Goal: Task Accomplishment & Management: Manage account settings

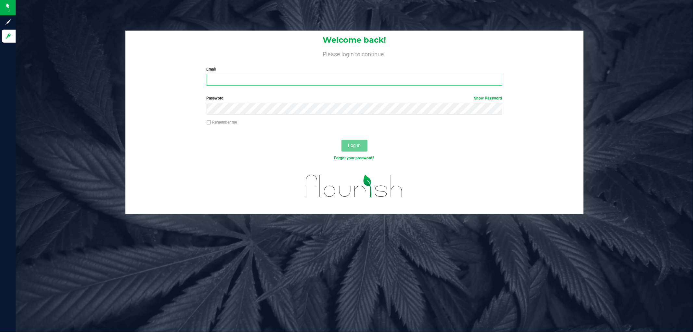
click at [236, 84] on input "Email" at bounding box center [355, 80] width 296 height 12
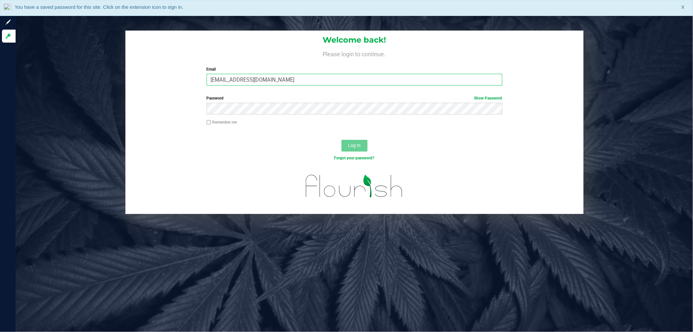
type input "[EMAIL_ADDRESS][DOMAIN_NAME]"
click at [341, 140] on button "Log In" at bounding box center [354, 146] width 26 height 12
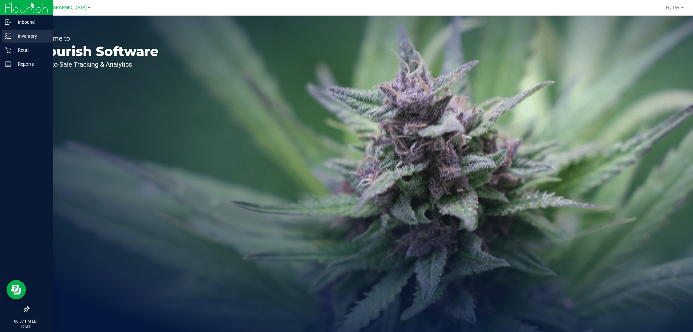
click at [8, 34] on icon at bounding box center [8, 36] width 6 height 6
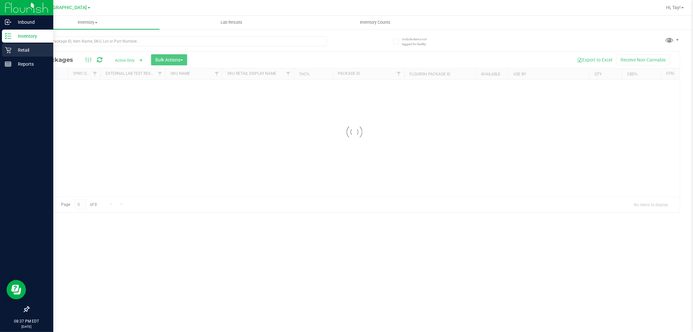
click at [26, 55] on div "Retail" at bounding box center [27, 50] width 51 height 13
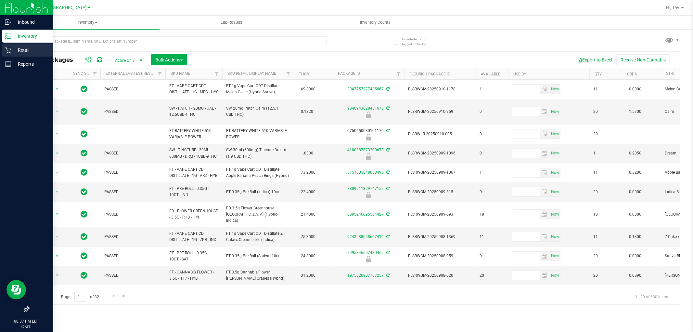
click at [29, 49] on p "Retail" at bounding box center [30, 50] width 39 height 8
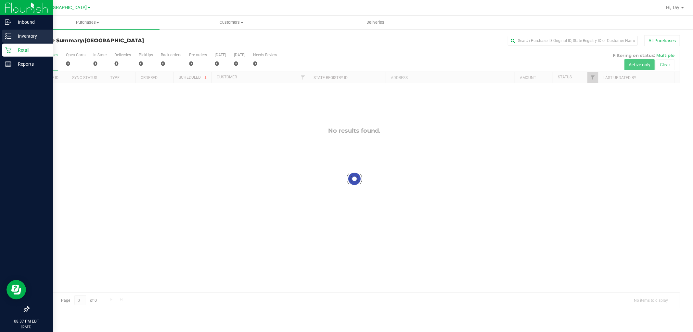
click at [41, 34] on p "Inventory" at bounding box center [30, 36] width 39 height 8
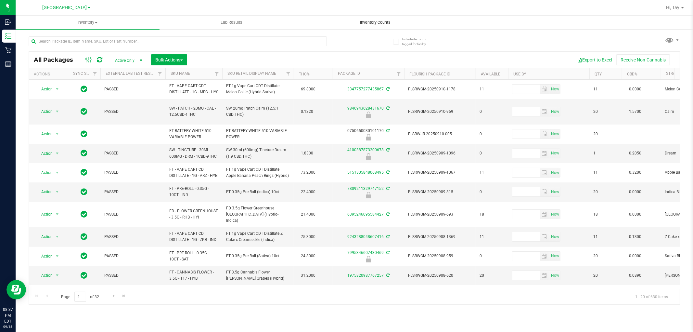
click at [375, 24] on span "Inventory Counts" at bounding box center [375, 22] width 48 height 6
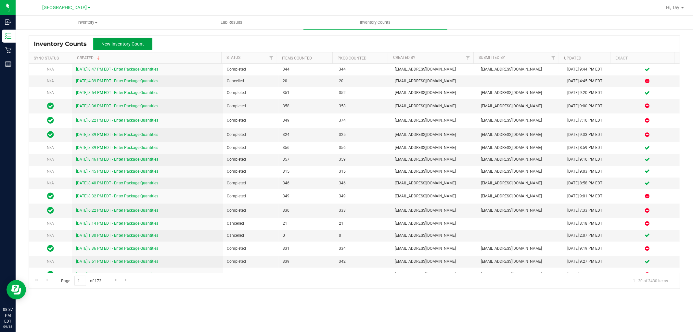
click at [126, 44] on span "New Inventory Count" at bounding box center [123, 43] width 43 height 5
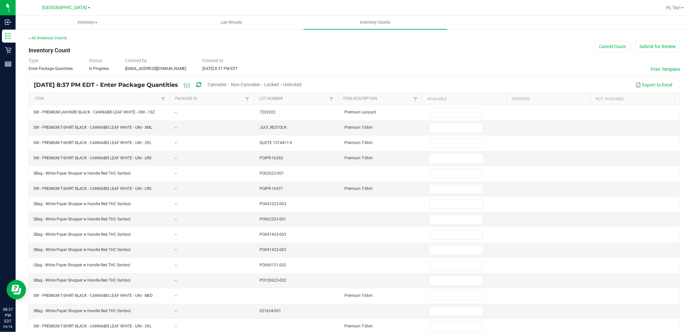
click at [227, 82] on span "Cannabis" at bounding box center [217, 84] width 19 height 5
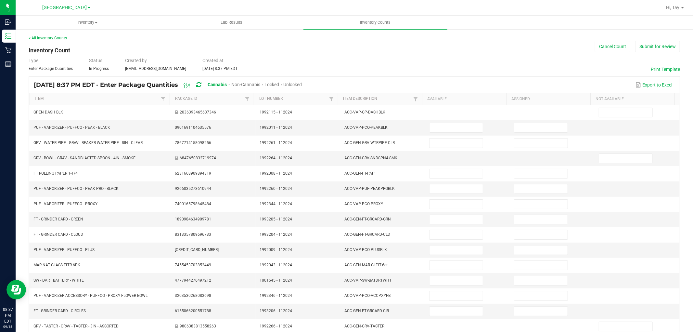
click at [302, 83] on span "Unlocked" at bounding box center [293, 84] width 19 height 5
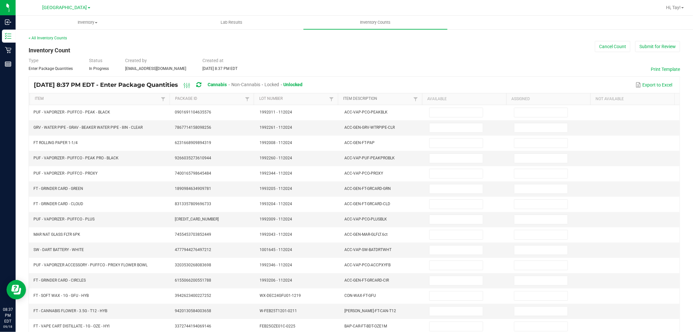
click at [392, 98] on link "Item Description" at bounding box center [377, 98] width 68 height 5
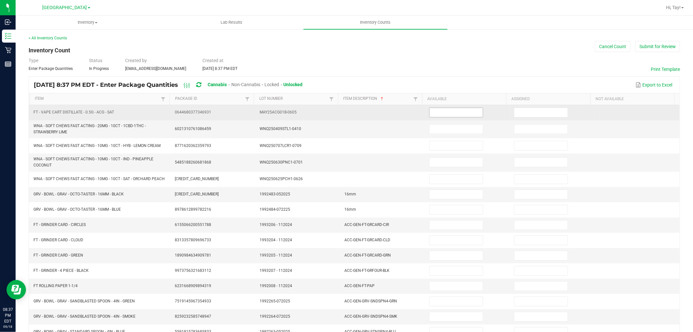
click at [430, 110] on input at bounding box center [455, 112] width 53 height 9
type input "6"
type input "1"
type input "19"
type input "3"
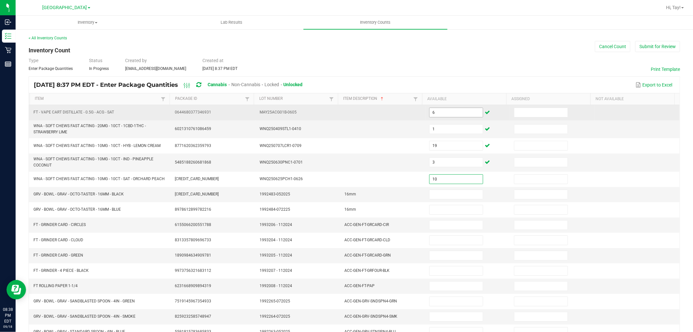
type input "10"
type input "5"
type input "10"
type input "1"
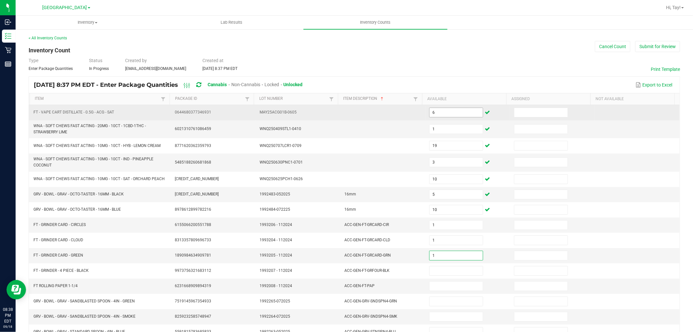
type input "1"
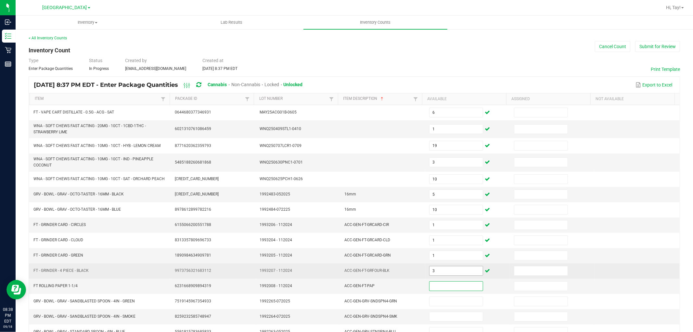
click at [437, 267] on input "3" at bounding box center [455, 270] width 53 height 9
type input "2"
type input "1"
type input "5"
type input "8"
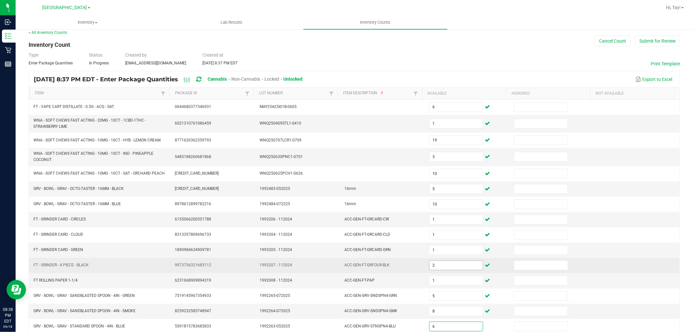
type input "6"
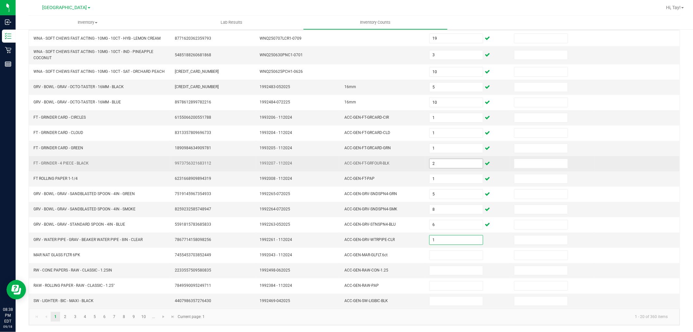
type input "1"
type input "28"
type input "1"
type input "26"
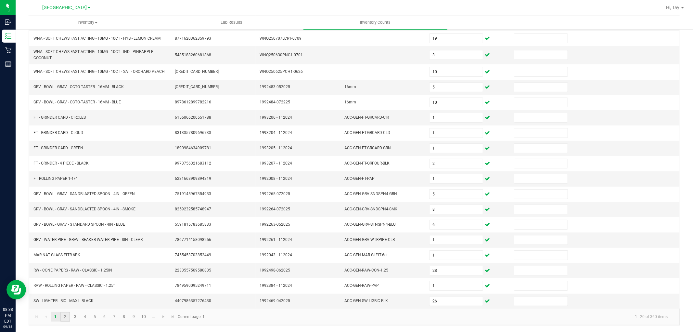
click at [67, 316] on link "2" at bounding box center [64, 317] width 9 height 10
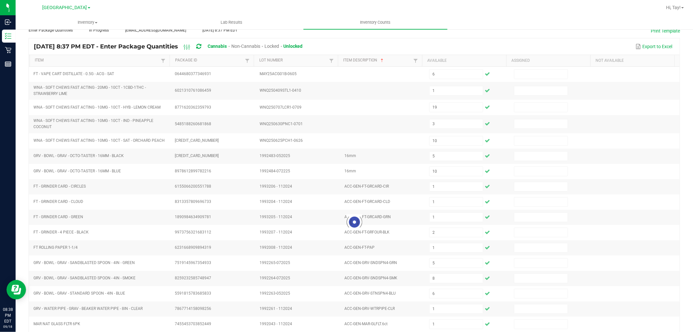
scroll to position [0, 0]
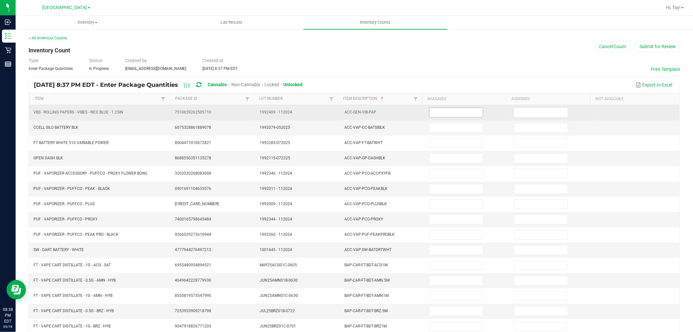
click at [439, 114] on input at bounding box center [455, 112] width 53 height 9
type input "10"
type input "3"
type input "18"
type input "3"
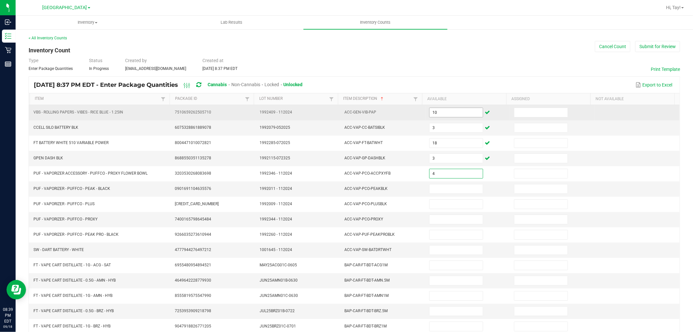
type input "4"
type input "2"
type input "3"
type input "4"
type input "1"
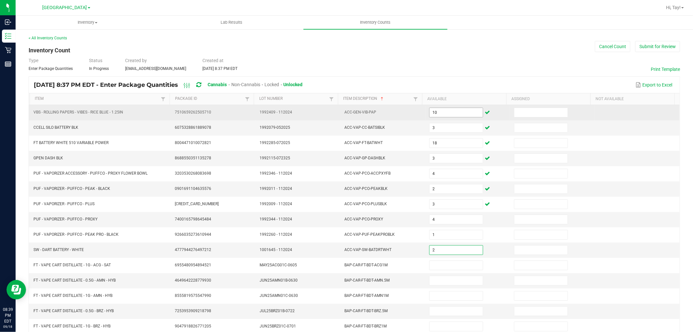
type input "2"
type input "1"
type input "10"
type input "7"
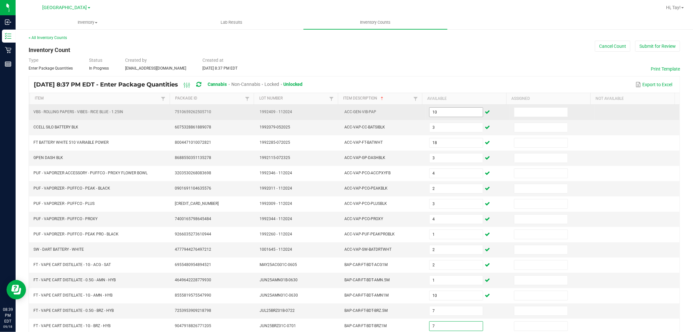
type input "7"
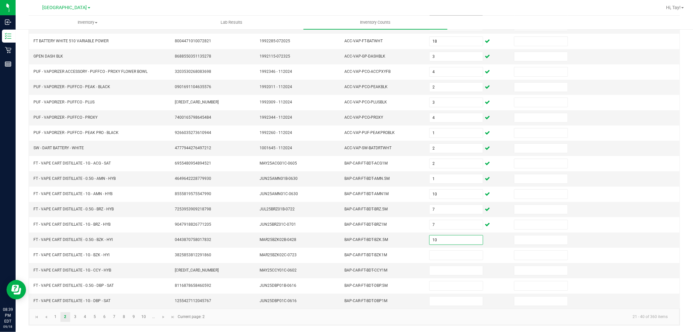
type input "10"
type input "5"
type input "1"
type input "7"
type input "4"
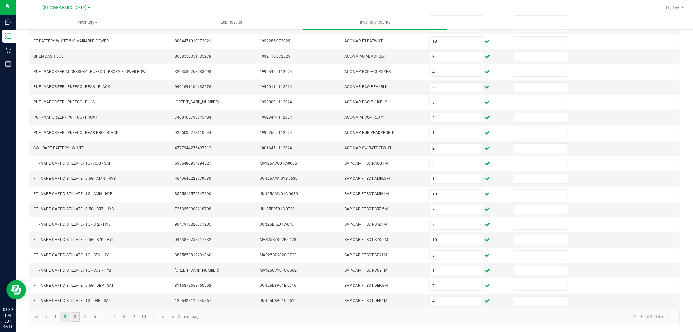
click at [75, 316] on link "3" at bounding box center [74, 317] width 9 height 10
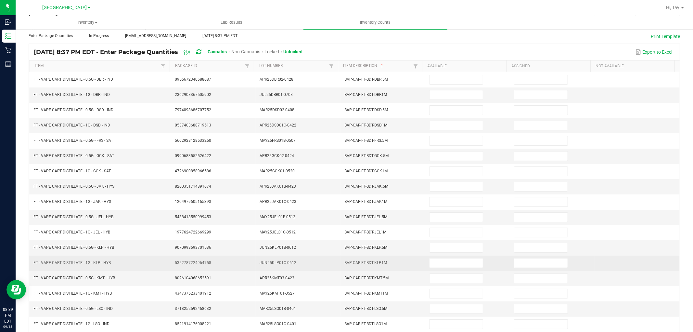
scroll to position [0, 0]
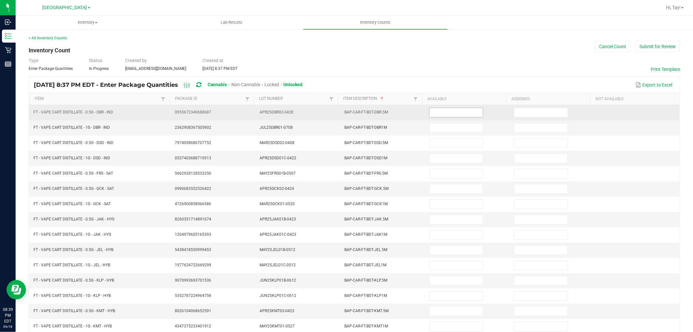
click at [449, 109] on input at bounding box center [455, 112] width 53 height 9
type input "2"
type input "6"
type input "5"
type input "2"
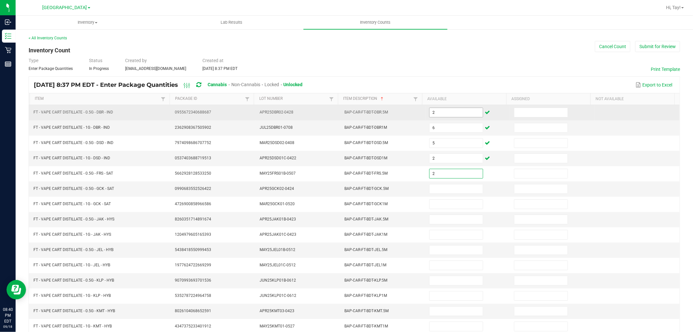
type input "2"
type input "6"
type input "8"
type input "5"
type input "8"
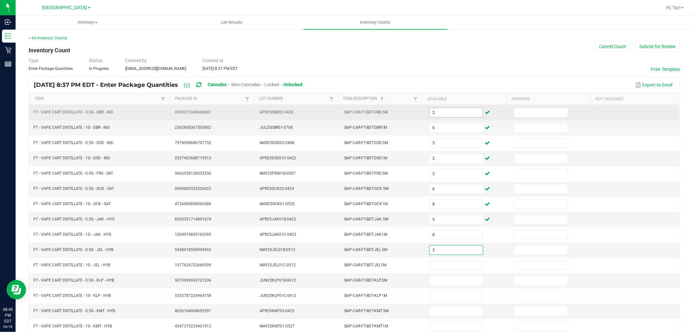
type input "3"
type input "8"
type input "5"
type input "6"
type input "1"
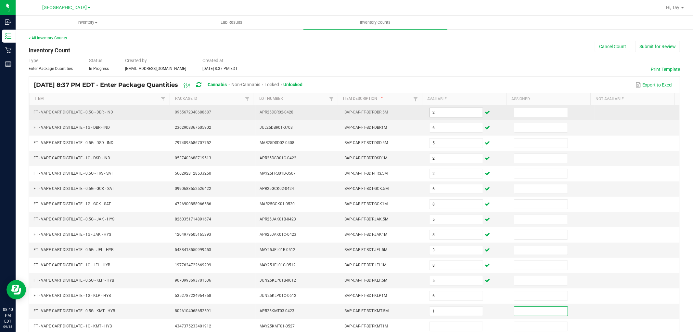
scroll to position [0, 0]
type input "8"
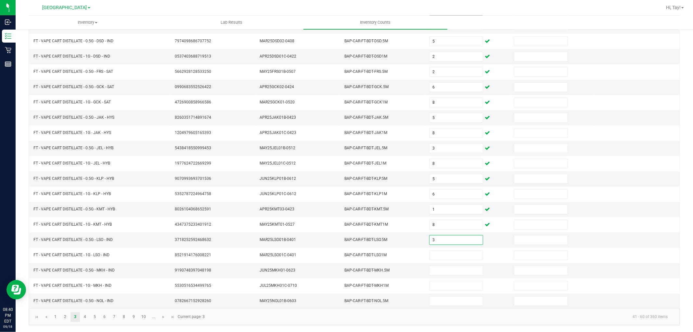
type input "3"
type input "4"
type input "2"
type input "4"
type input "2"
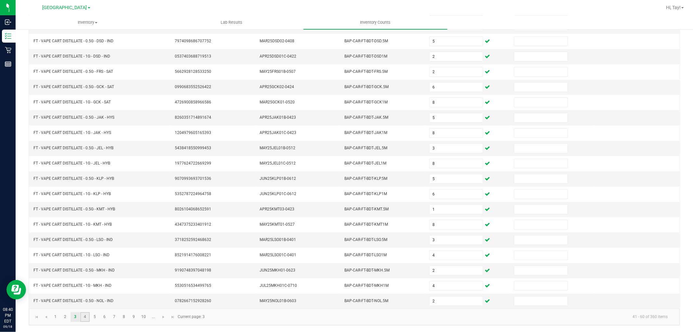
click at [85, 317] on link "4" at bounding box center [84, 317] width 9 height 10
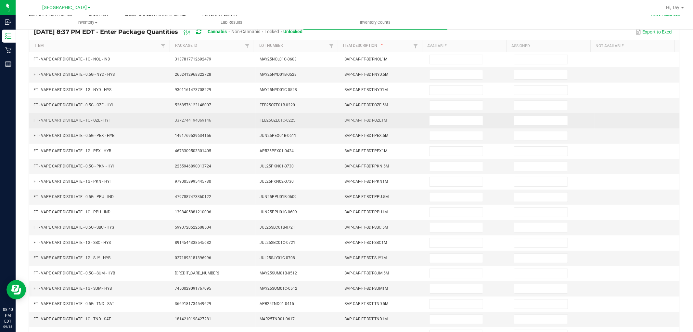
scroll to position [0, 0]
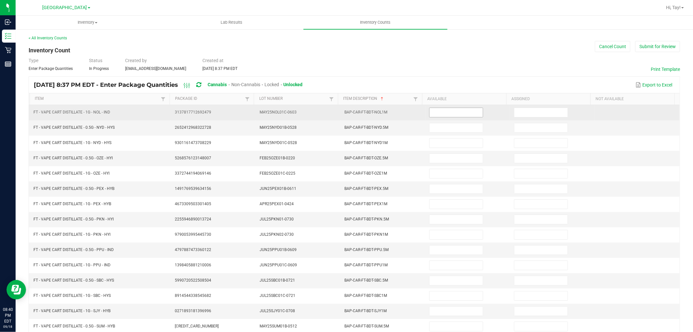
click at [440, 114] on input at bounding box center [455, 112] width 53 height 9
type input "6"
type input "5"
type input "8"
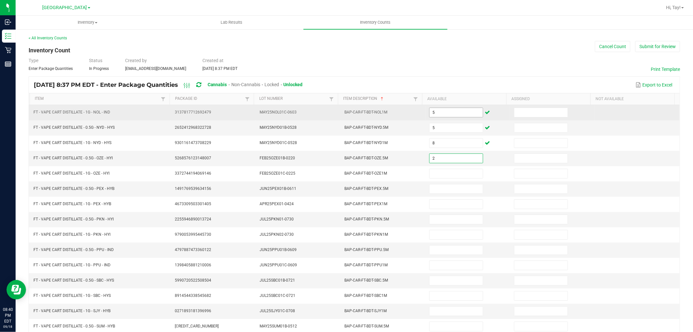
type input "2"
type input "6"
type input "3"
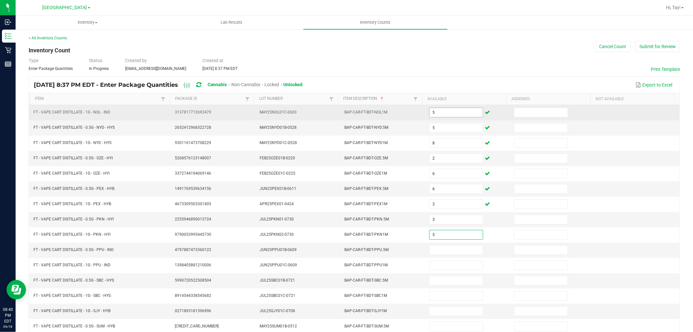
type input "5"
type input "11"
type input "8"
type input "1"
type input "11"
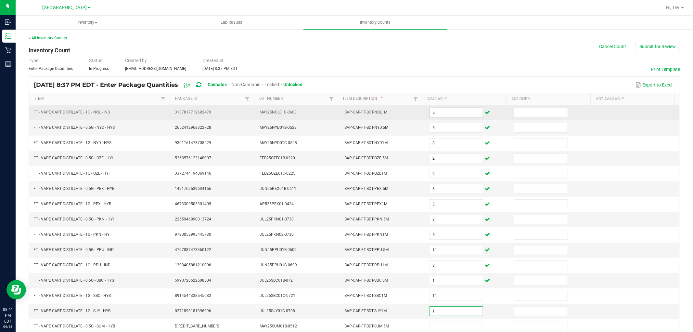
type input "1"
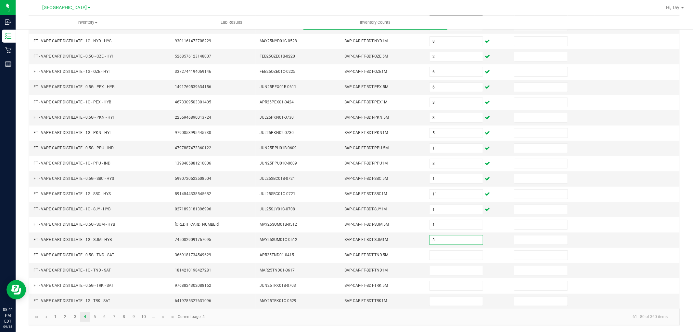
type input "3"
type input "7"
type input "11"
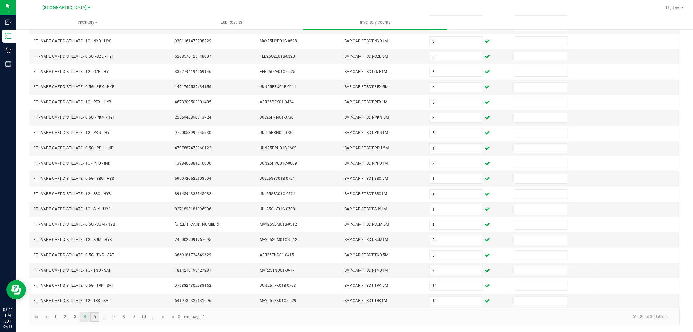
click at [95, 316] on link "5" at bounding box center [94, 317] width 9 height 10
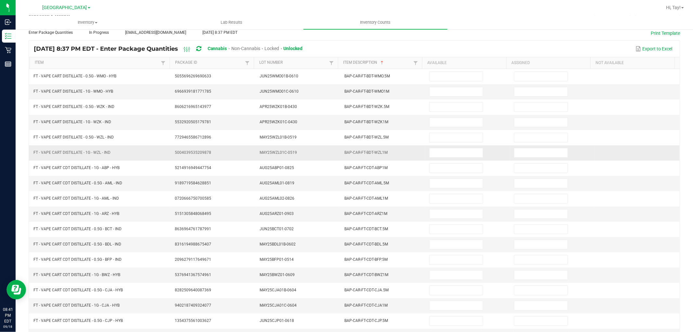
scroll to position [0, 0]
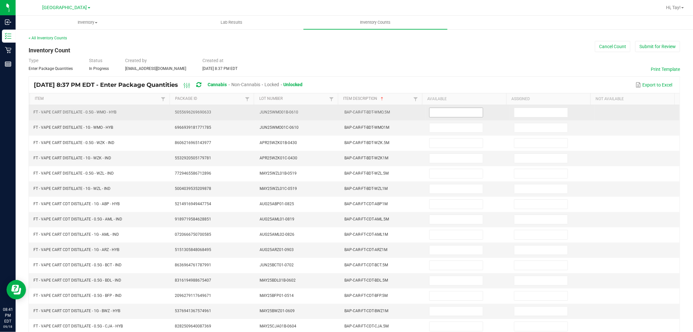
click at [472, 111] on input at bounding box center [455, 112] width 53 height 9
type input "3"
type input "12"
type input "9"
type input "2"
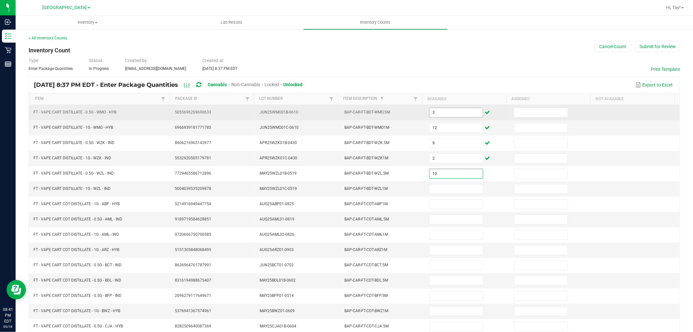
type input "10"
type input "2"
type input "3"
type input "1"
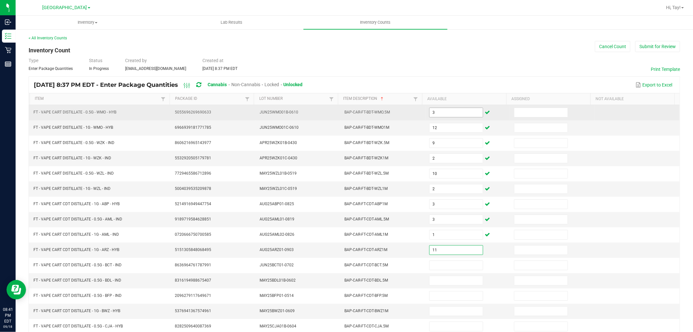
type input "11"
type input "5"
type input "12"
type input "11"
type input "1"
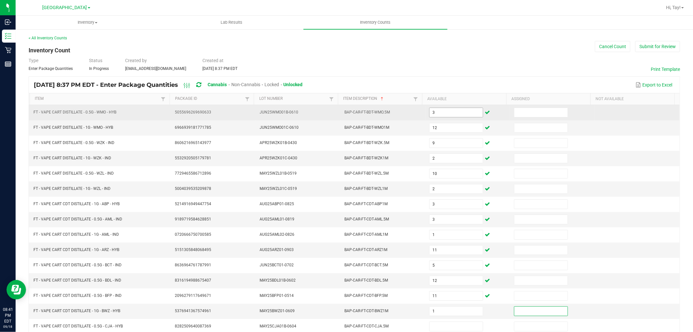
scroll to position [0, 0]
type input "7"
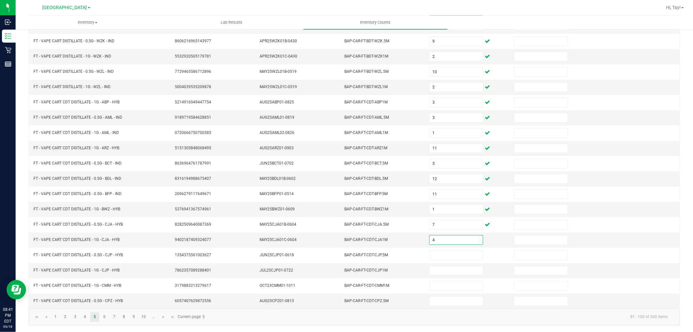
type input "4"
type input "10"
type input "5"
type input "1"
type input "7"
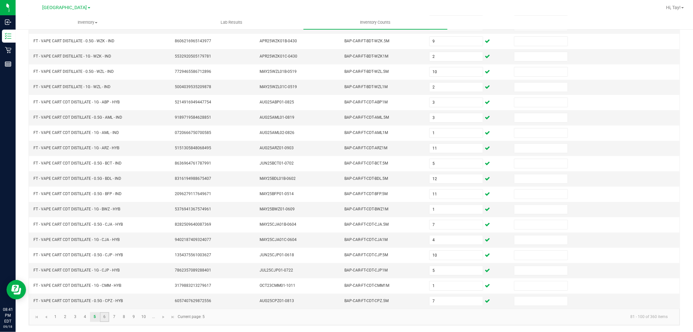
click at [106, 317] on link "6" at bounding box center [104, 317] width 9 height 10
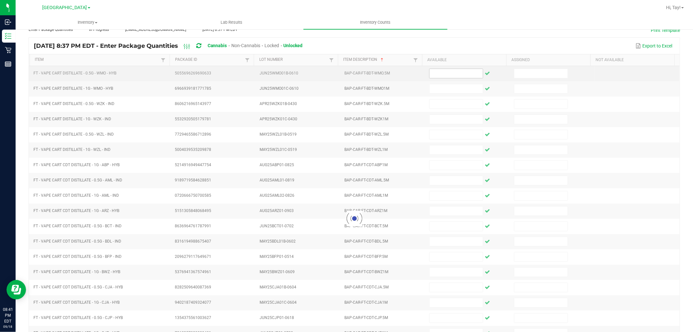
scroll to position [0, 0]
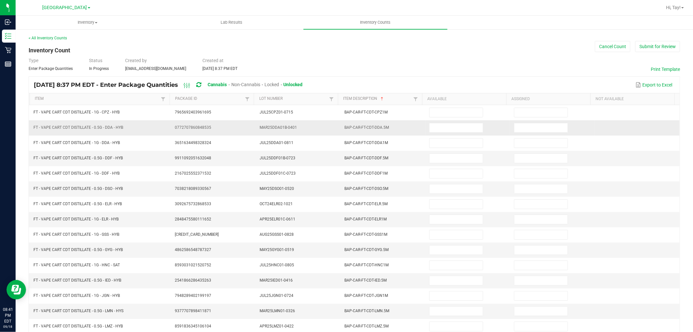
click at [445, 121] on td at bounding box center [467, 127] width 85 height 15
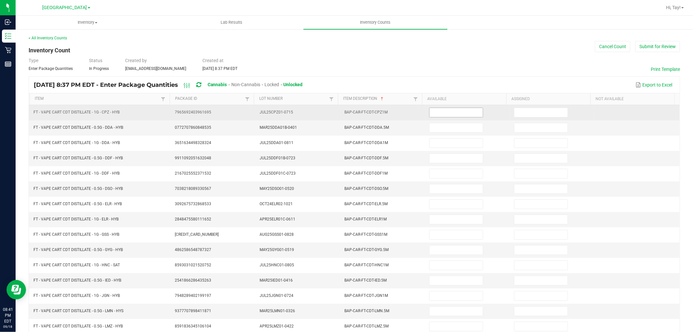
click at [448, 115] on input at bounding box center [455, 112] width 53 height 9
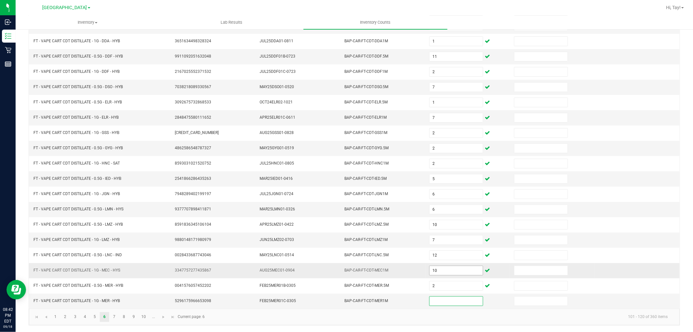
click at [444, 270] on input "10" at bounding box center [455, 270] width 53 height 9
click at [112, 314] on link "7" at bounding box center [113, 317] width 9 height 10
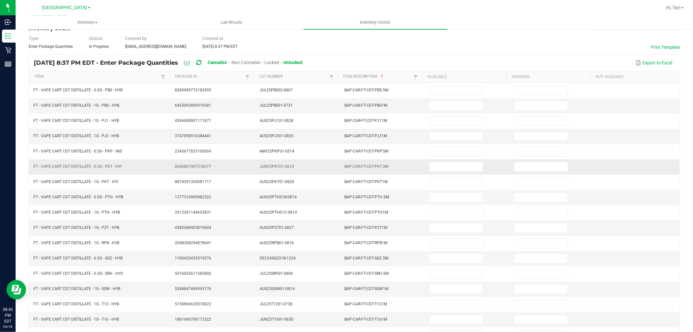
scroll to position [0, 0]
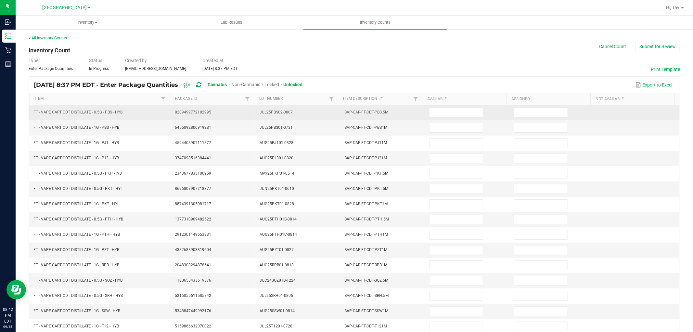
click at [447, 117] on td at bounding box center [467, 112] width 85 height 15
click at [450, 115] on input at bounding box center [455, 112] width 53 height 9
click at [450, 112] on input "1" at bounding box center [455, 112] width 53 height 9
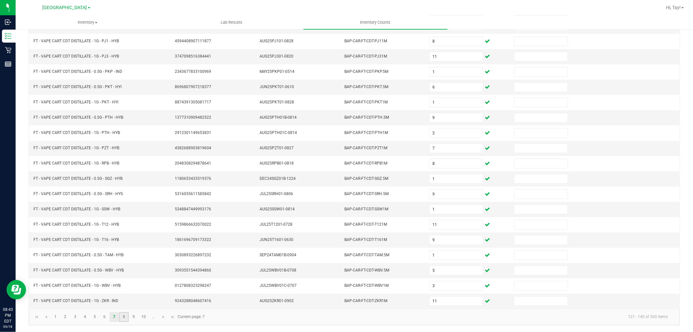
click at [125, 314] on link "8" at bounding box center [123, 317] width 9 height 10
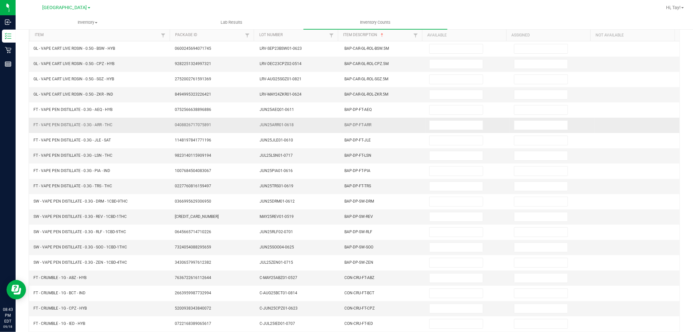
scroll to position [0, 0]
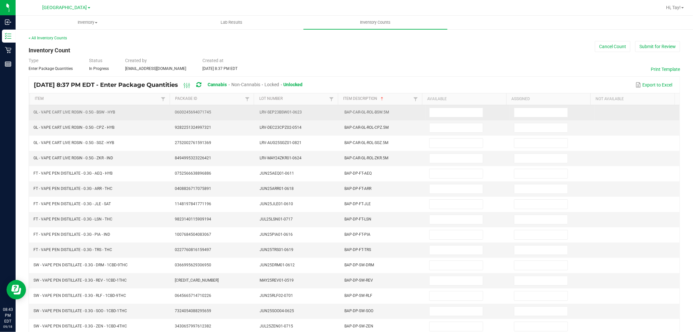
click at [443, 107] on td at bounding box center [467, 112] width 85 height 15
click at [442, 114] on input at bounding box center [455, 112] width 53 height 9
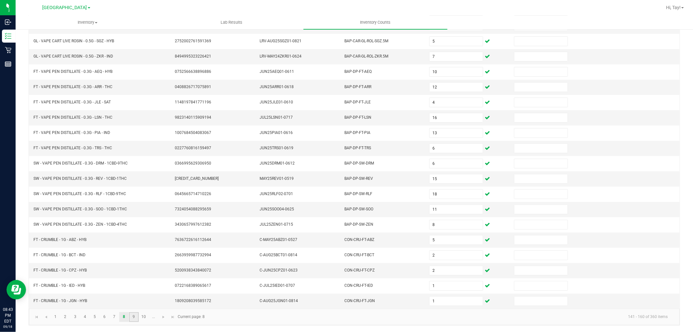
click at [129, 316] on link "9" at bounding box center [133, 317] width 9 height 10
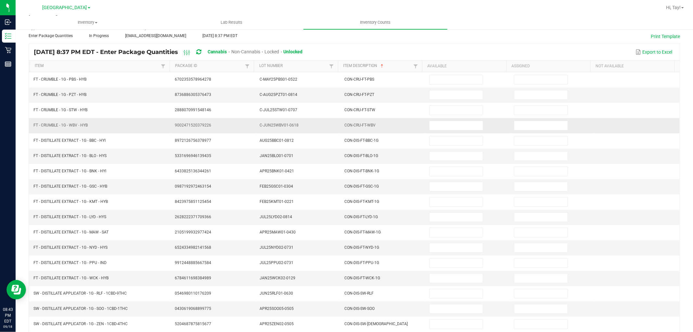
scroll to position [0, 0]
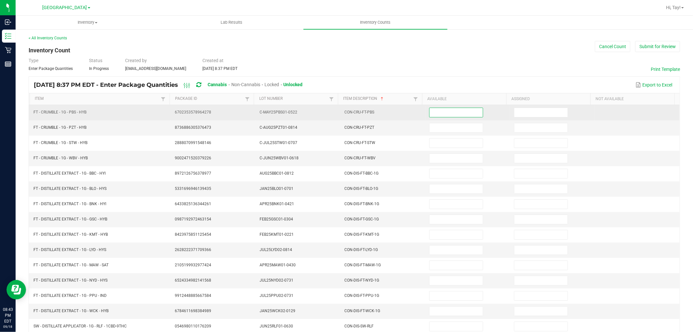
click at [431, 111] on input at bounding box center [455, 112] width 53 height 9
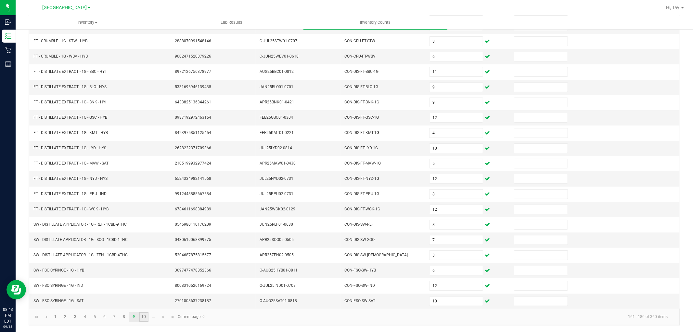
click at [143, 320] on link "10" at bounding box center [143, 317] width 9 height 10
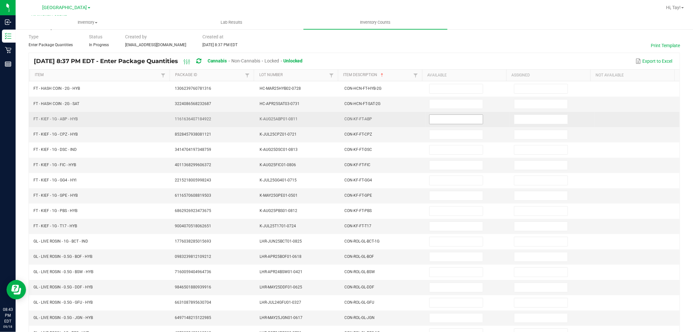
scroll to position [0, 0]
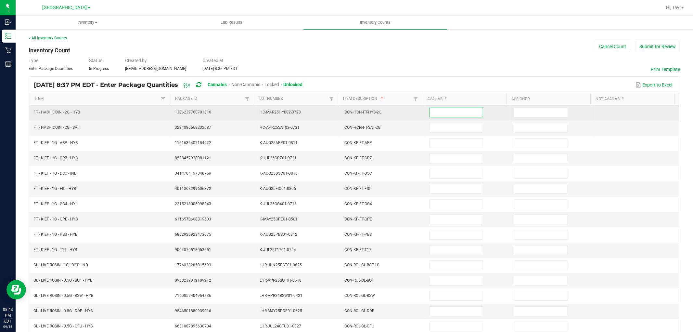
click at [444, 111] on input at bounding box center [455, 112] width 53 height 9
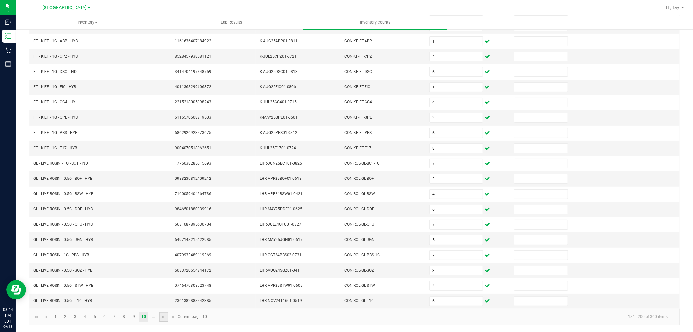
click at [160, 318] on link at bounding box center [163, 317] width 9 height 10
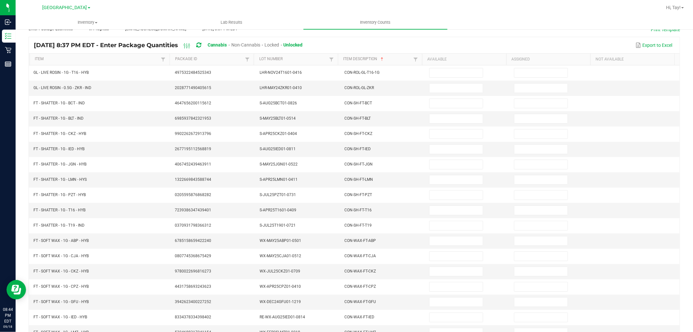
scroll to position [0, 0]
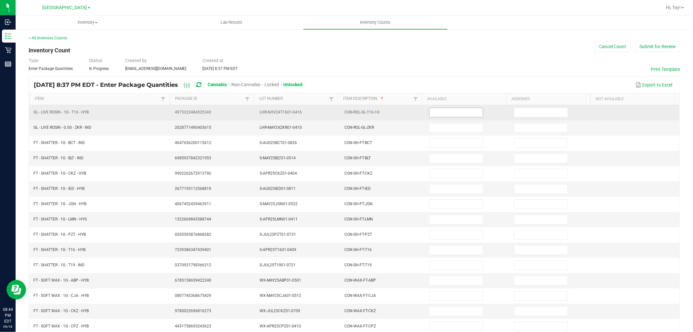
click at [432, 114] on input at bounding box center [455, 112] width 53 height 9
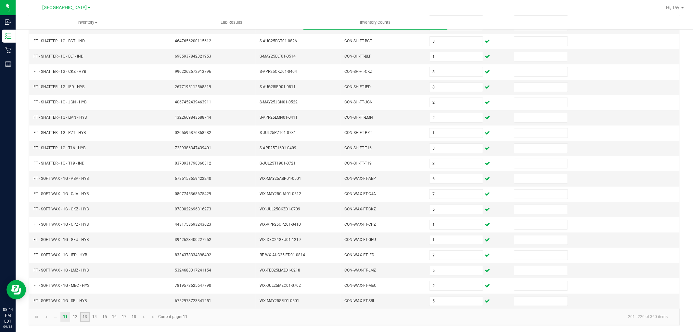
click at [81, 317] on link "13" at bounding box center [84, 317] width 9 height 10
click at [77, 318] on link "12" at bounding box center [74, 317] width 9 height 10
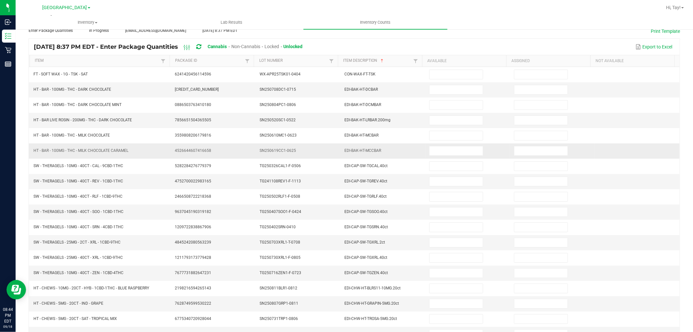
scroll to position [0, 0]
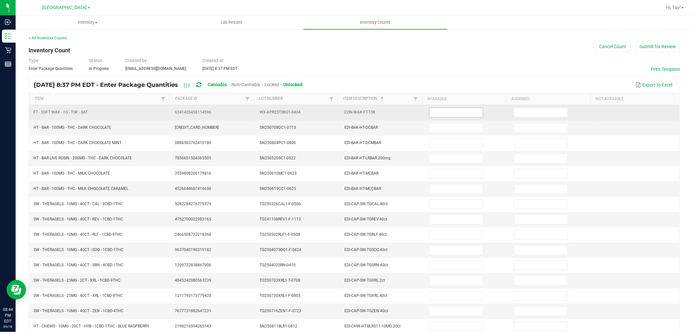
click at [441, 115] on input at bounding box center [455, 112] width 53 height 9
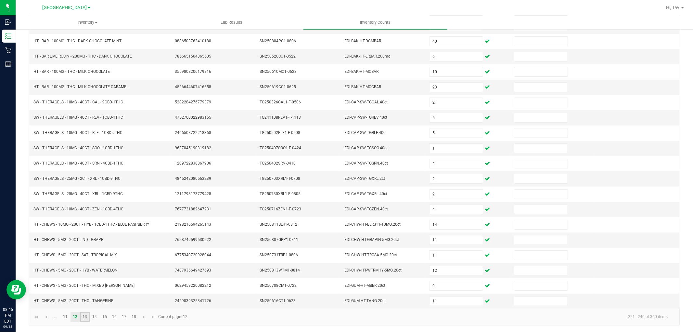
click at [88, 317] on link "13" at bounding box center [84, 317] width 9 height 10
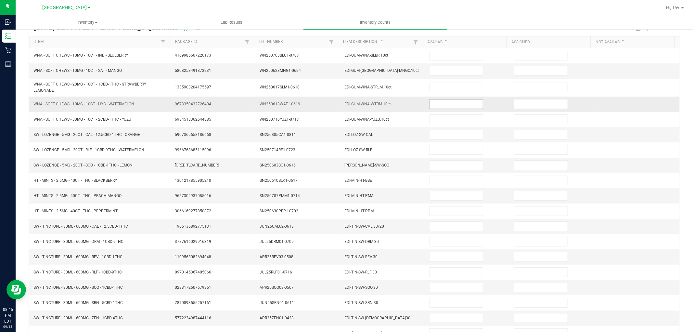
scroll to position [0, 0]
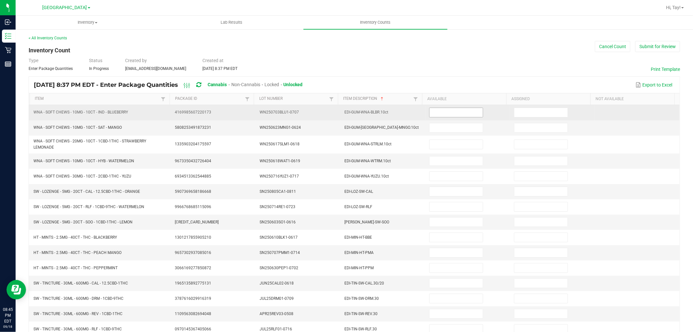
click at [449, 112] on input at bounding box center [455, 112] width 53 height 9
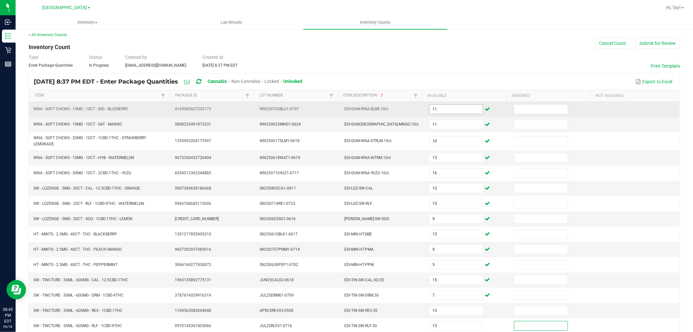
scroll to position [106, 0]
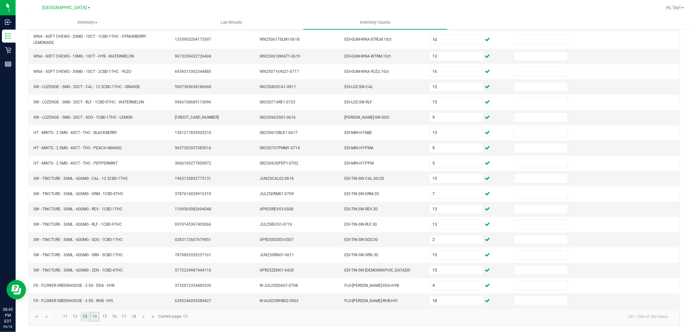
click at [95, 317] on link "14" at bounding box center [94, 317] width 9 height 10
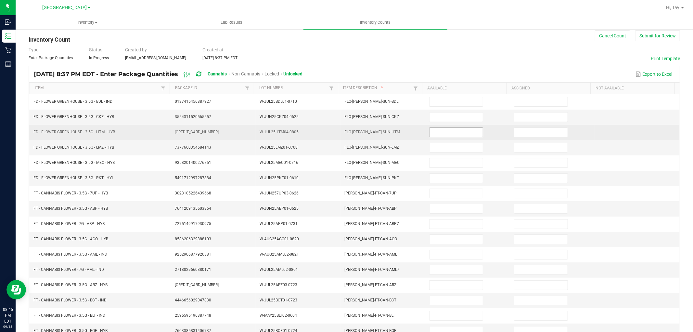
scroll to position [0, 0]
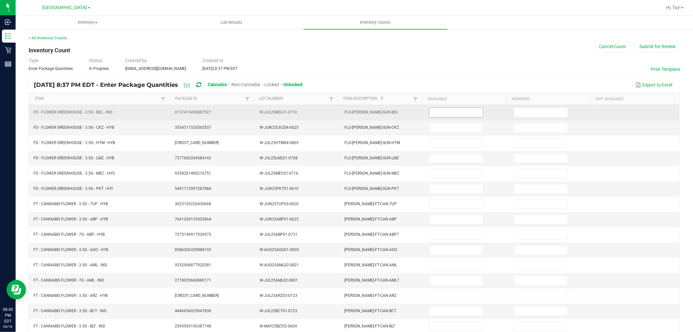
click at [442, 115] on input at bounding box center [455, 112] width 53 height 9
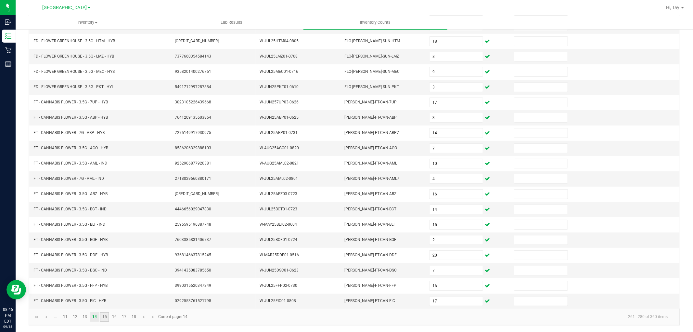
click at [104, 319] on link "15" at bounding box center [104, 317] width 9 height 10
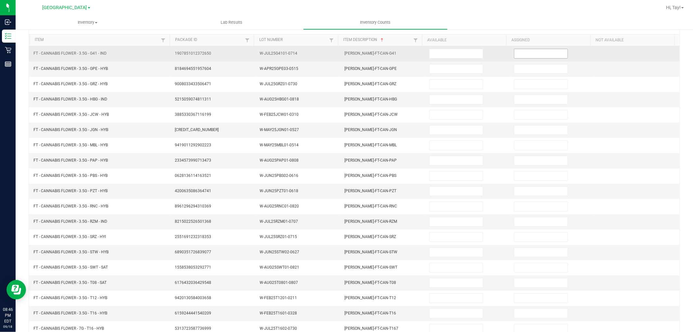
scroll to position [0, 0]
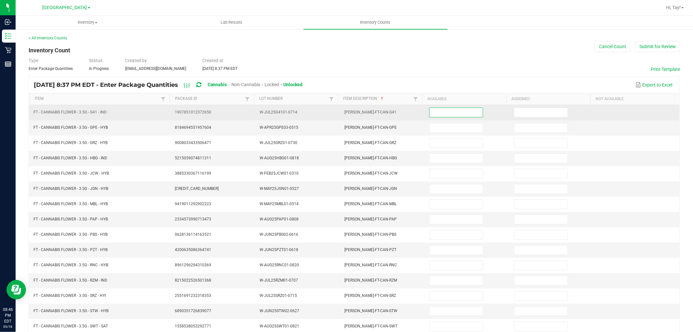
click at [454, 111] on input at bounding box center [455, 112] width 53 height 9
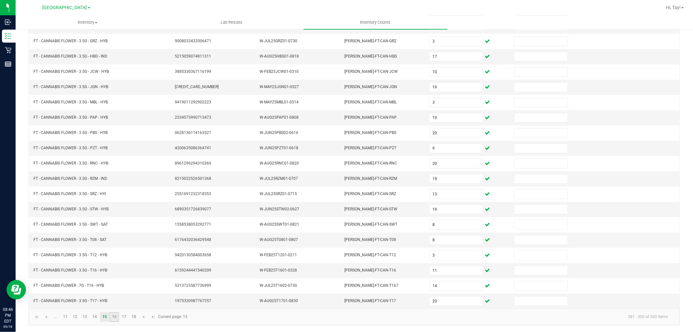
click at [113, 316] on link "16" at bounding box center [113, 317] width 9 height 10
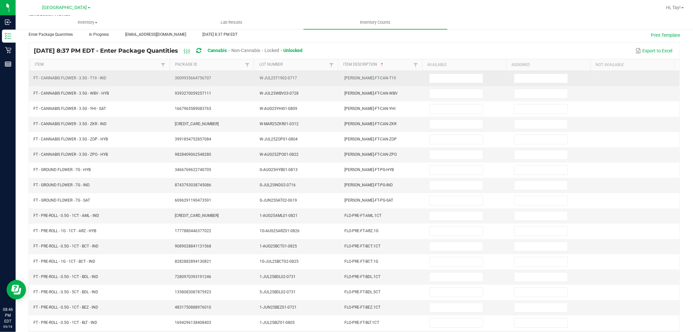
scroll to position [0, 0]
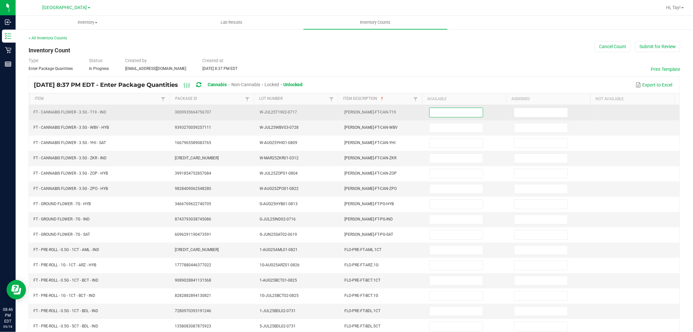
click at [463, 112] on input at bounding box center [455, 112] width 53 height 9
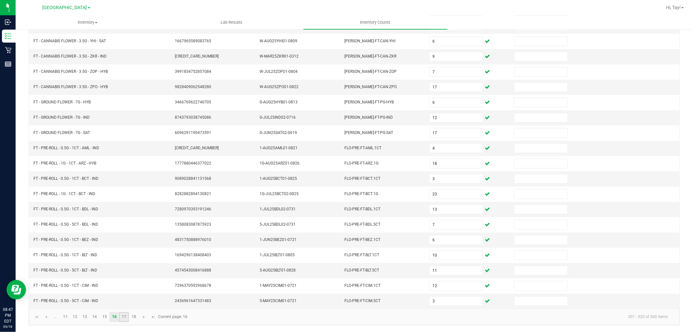
click at [123, 321] on link "17" at bounding box center [123, 317] width 9 height 10
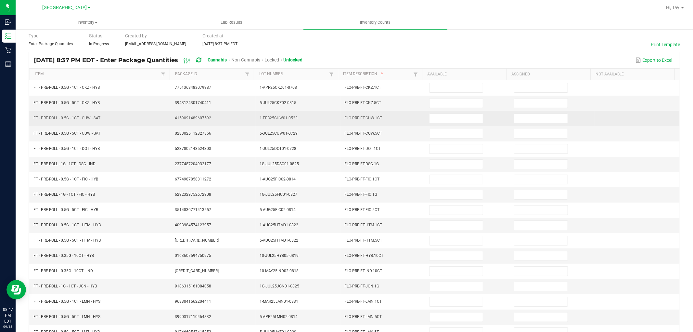
scroll to position [0, 0]
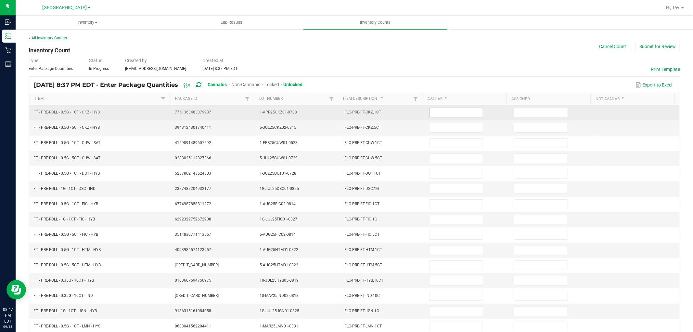
click at [431, 108] on input at bounding box center [455, 112] width 53 height 9
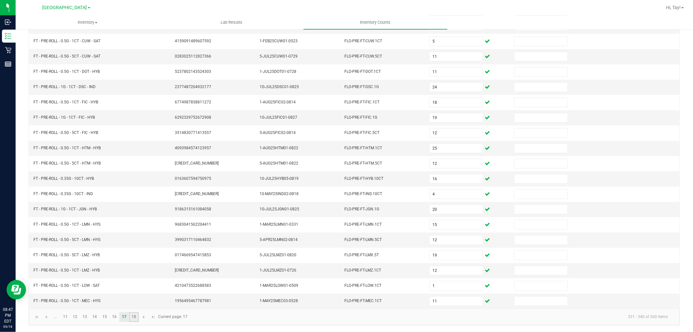
click at [132, 318] on link "18" at bounding box center [133, 317] width 9 height 10
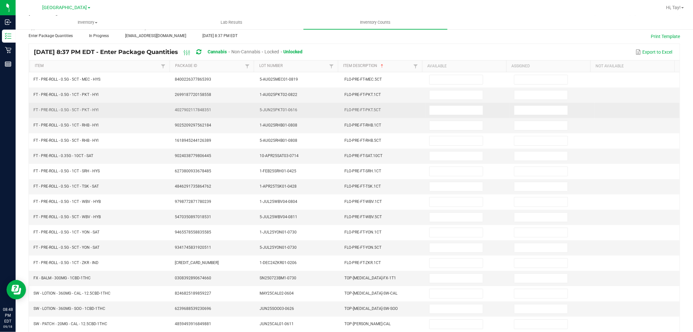
scroll to position [0, 0]
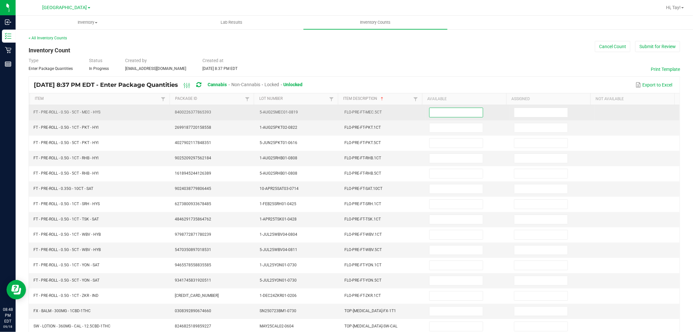
click at [439, 110] on input at bounding box center [455, 112] width 53 height 9
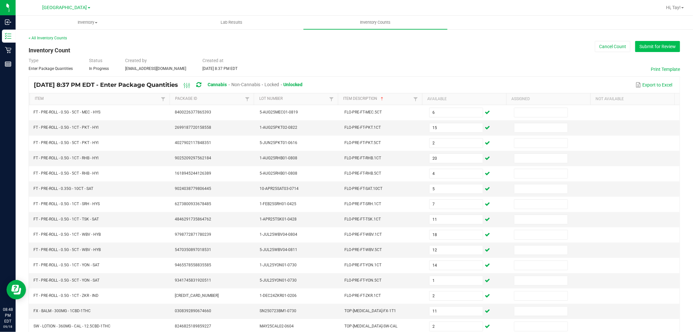
click at [637, 51] on button "Submit for Review" at bounding box center [657, 46] width 45 height 11
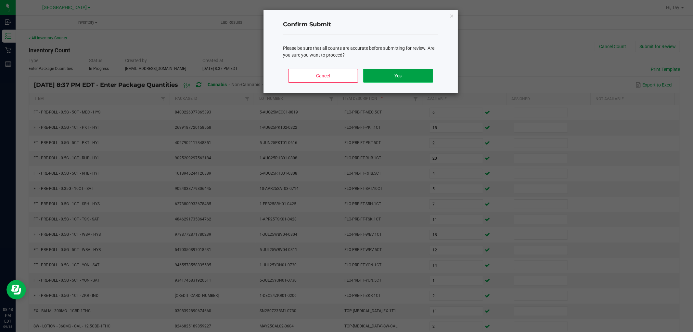
click at [377, 79] on button "Yes" at bounding box center [398, 76] width 70 height 14
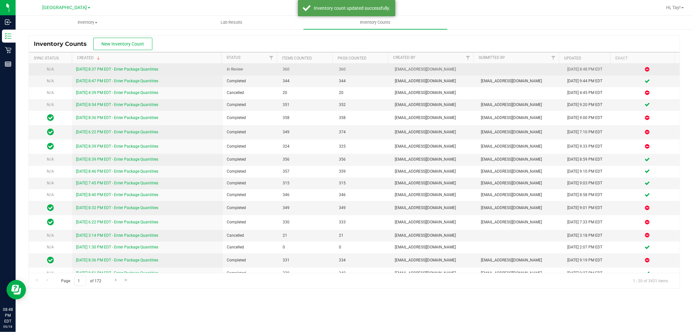
click at [145, 68] on link "[DATE] 8:37 PM EDT - Enter Package Quantities" at bounding box center [117, 69] width 82 height 5
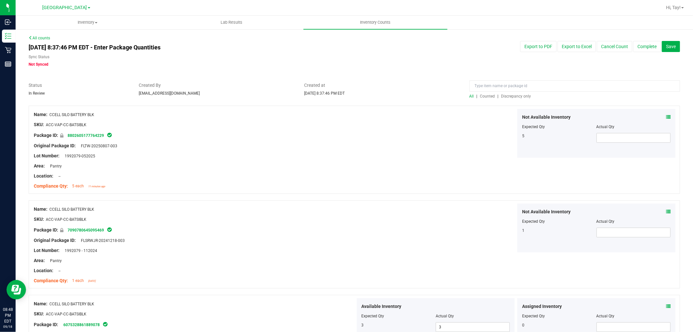
click at [508, 98] on span "Discrepancy only" at bounding box center [516, 96] width 30 height 5
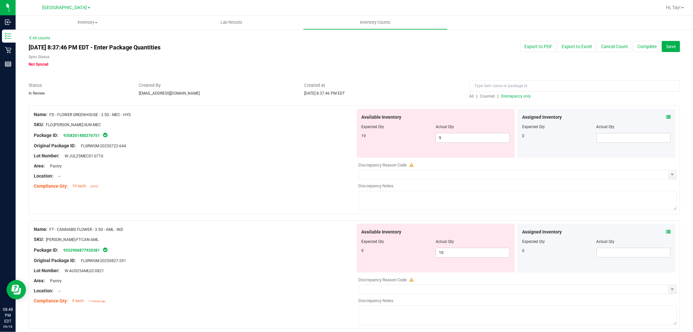
click at [291, 134] on div "Package ID: 9358201400276751" at bounding box center [195, 135] width 322 height 8
click at [446, 135] on span "9 9" at bounding box center [473, 138] width 74 height 10
click at [446, 135] on input "9" at bounding box center [472, 137] width 73 height 9
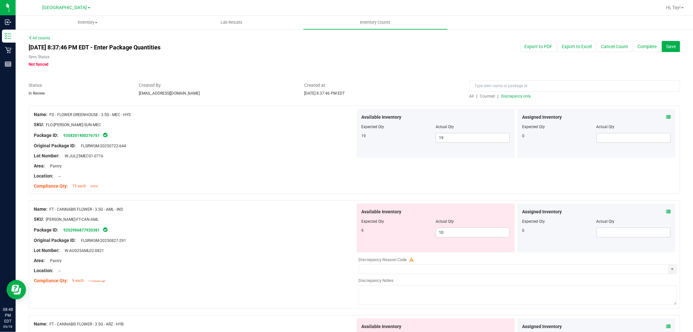
click at [138, 247] on div "Lot Number: W-AUG25AML02-0821" at bounding box center [195, 250] width 322 height 7
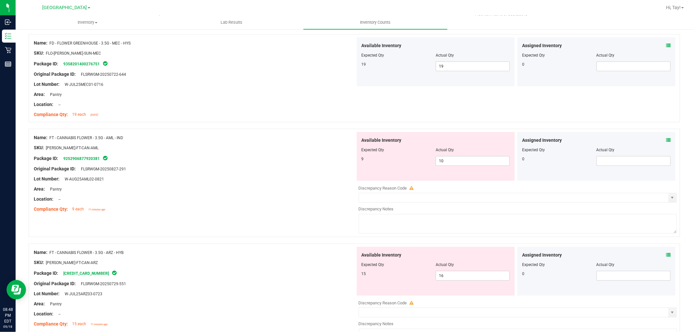
scroll to position [72, 0]
click at [466, 160] on span "10 10" at bounding box center [473, 160] width 74 height 10
click at [466, 160] on input "10" at bounding box center [472, 160] width 73 height 9
click at [473, 160] on input "109" at bounding box center [472, 160] width 73 height 9
click at [474, 160] on input "109" at bounding box center [472, 160] width 73 height 9
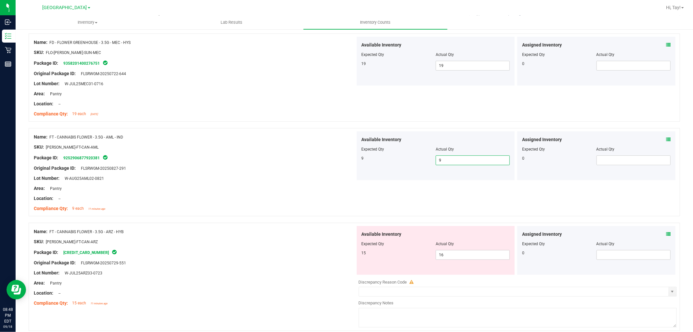
click at [319, 251] on div "Package ID: [CREDIT_CARD_NUMBER]" at bounding box center [195, 252] width 322 height 8
click at [456, 252] on span "16 16" at bounding box center [473, 255] width 74 height 10
drag, startPoint x: 460, startPoint y: 251, endPoint x: 464, endPoint y: 248, distance: 4.8
click at [463, 248] on div "Available Inventory Expected Qty Actual Qty 15 16 16" at bounding box center [436, 250] width 158 height 49
click at [464, 248] on div at bounding box center [436, 248] width 148 height 3
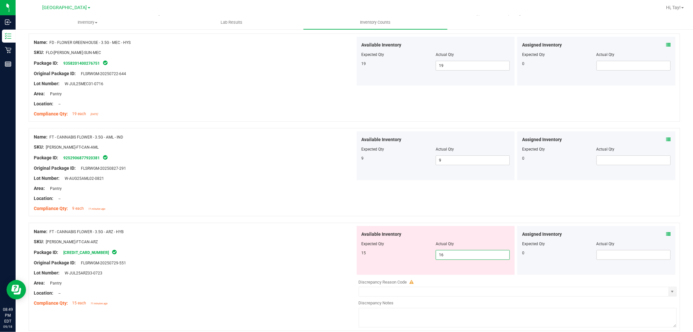
click at [461, 254] on span "16 16" at bounding box center [473, 255] width 74 height 10
click at [461, 254] on input "16" at bounding box center [472, 254] width 73 height 9
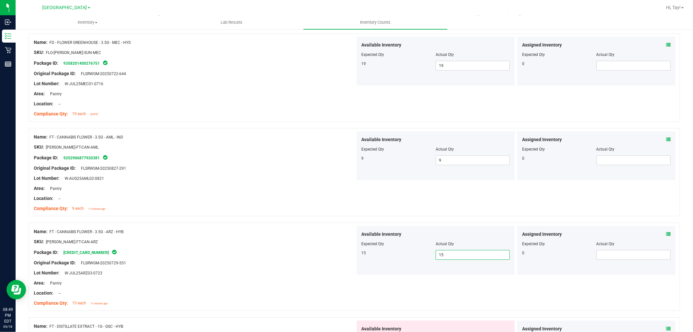
click at [319, 251] on div "Package ID: [CREDIT_CARD_NUMBER]" at bounding box center [195, 252] width 322 height 8
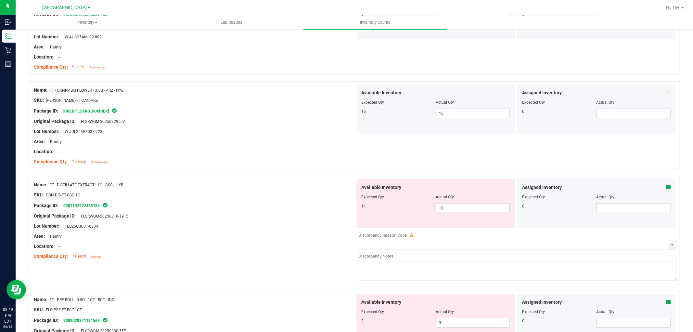
scroll to position [216, 0]
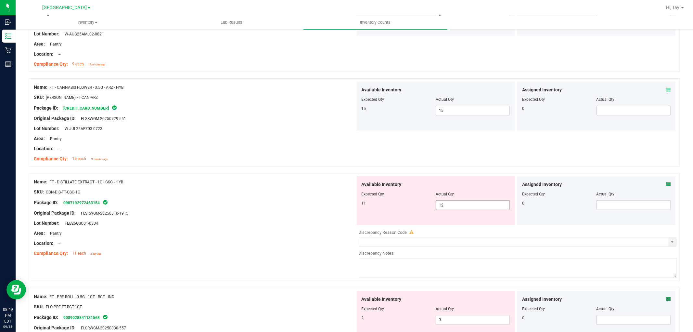
click at [439, 202] on span "12 12" at bounding box center [473, 205] width 74 height 10
click at [439, 202] on input "12" at bounding box center [472, 204] width 73 height 9
click at [345, 216] on div at bounding box center [195, 217] width 322 height 3
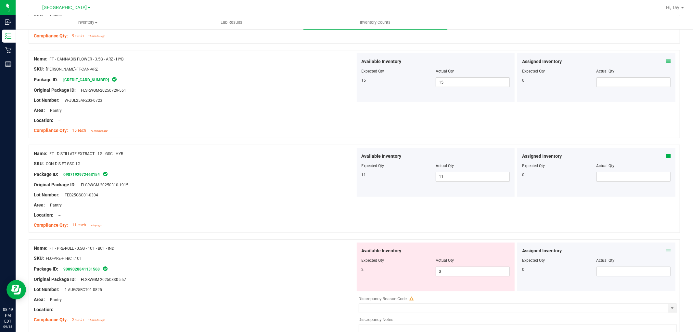
scroll to position [288, 0]
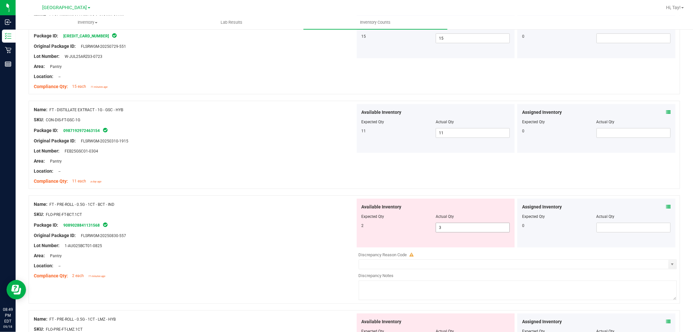
click at [455, 227] on span "3 3" at bounding box center [473, 228] width 74 height 10
click at [455, 227] on input "3" at bounding box center [472, 227] width 73 height 9
click at [242, 232] on div "Original Package ID: FLSRWGM-20250830-557" at bounding box center [195, 235] width 322 height 7
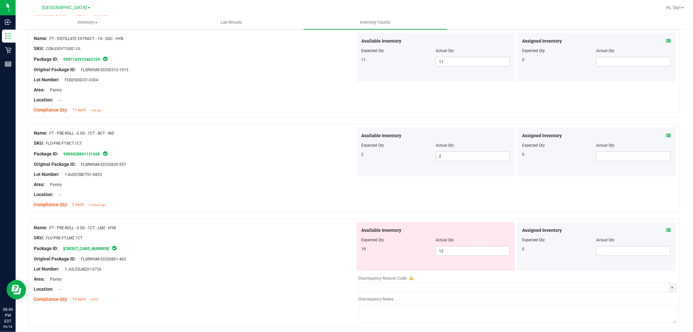
scroll to position [361, 0]
click at [448, 249] on span "12 12" at bounding box center [473, 250] width 74 height 10
click at [0, 0] on input "12" at bounding box center [0, 0] width 0 height 0
click at [324, 254] on div at bounding box center [195, 252] width 322 height 3
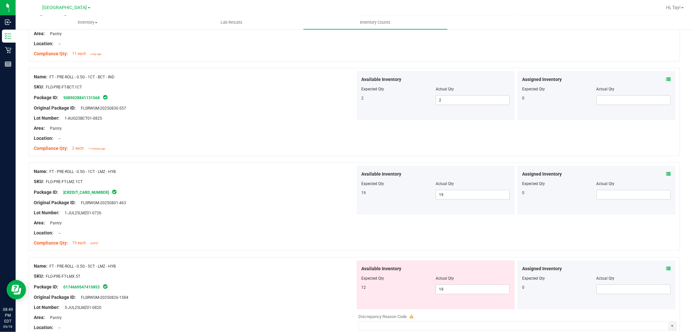
scroll to position [469, 0]
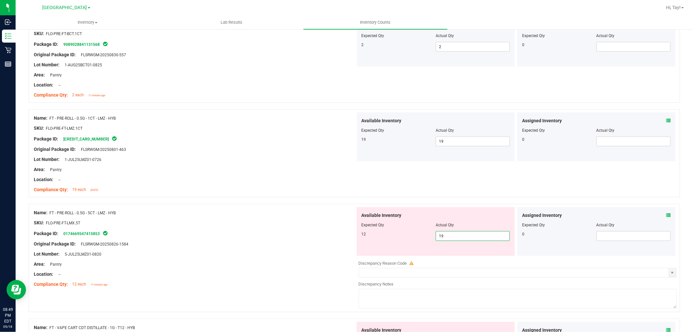
click at [444, 233] on span "19 19" at bounding box center [473, 236] width 74 height 10
click at [444, 233] on input "19" at bounding box center [472, 235] width 73 height 9
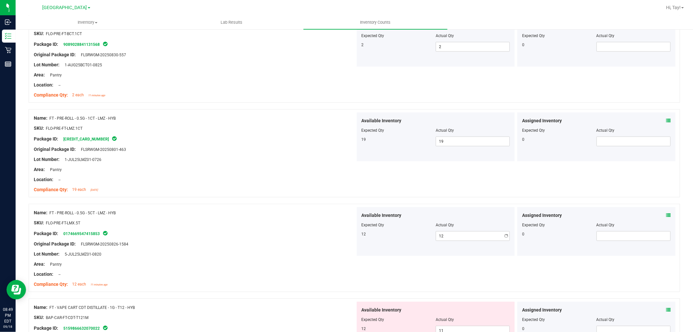
drag, startPoint x: 163, startPoint y: 225, endPoint x: 239, endPoint y: 219, distance: 76.2
click at [165, 224] on div "SKU: FLO-PRE-FT-LMX.5T" at bounding box center [195, 222] width 322 height 7
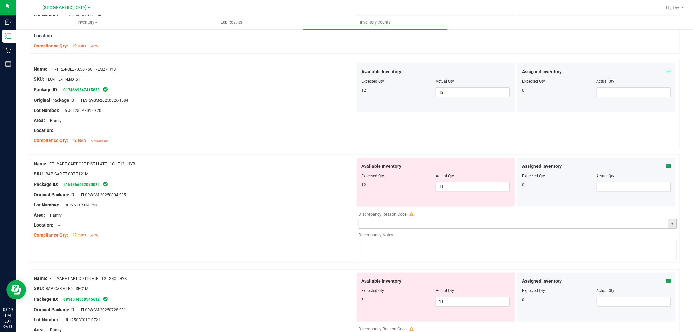
scroll to position [613, 0]
click at [449, 189] on span "11 11" at bounding box center [473, 186] width 74 height 10
click at [449, 189] on input "11" at bounding box center [472, 186] width 73 height 9
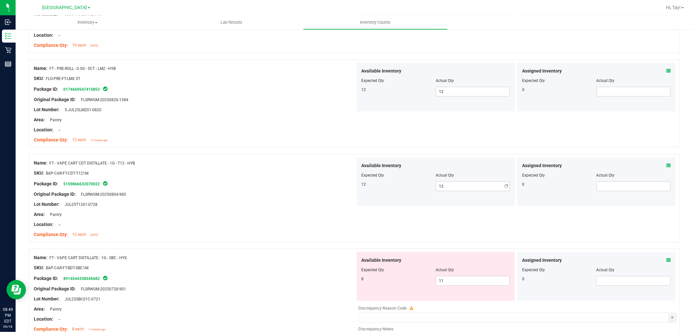
click at [251, 201] on div "Lot Number: JUL25T1201-0728" at bounding box center [195, 204] width 322 height 7
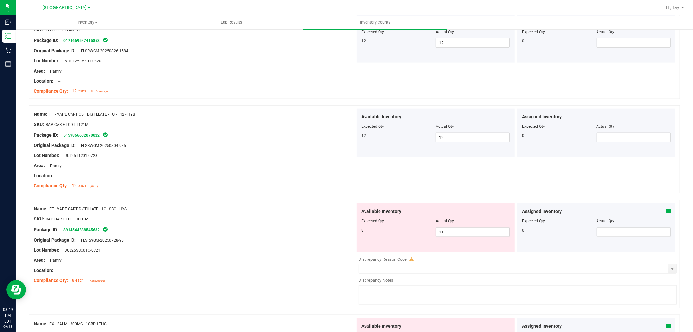
scroll to position [686, 0]
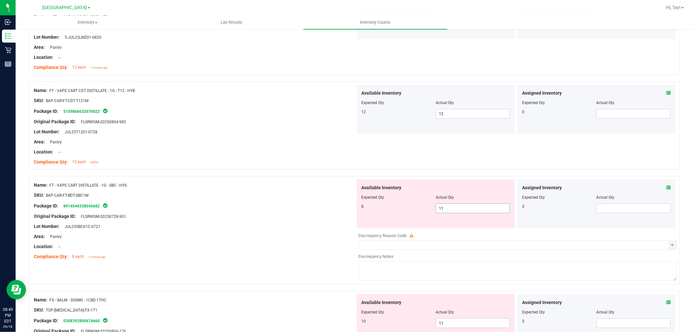
click at [441, 210] on span "11 11" at bounding box center [473, 208] width 74 height 10
click at [441, 210] on input "11" at bounding box center [472, 208] width 73 height 9
click at [297, 218] on div "Original Package ID: FLSRWGM-20250728-901" at bounding box center [195, 216] width 322 height 7
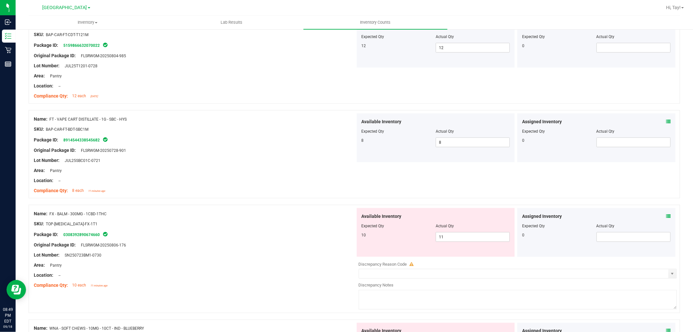
scroll to position [758, 0]
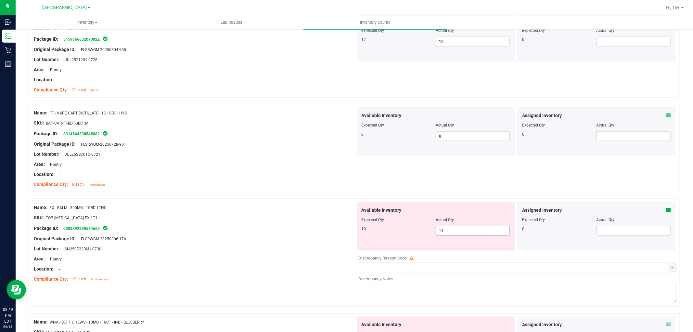
click at [454, 234] on span "11 11" at bounding box center [473, 231] width 74 height 10
click at [454, 234] on input "11" at bounding box center [472, 230] width 73 height 9
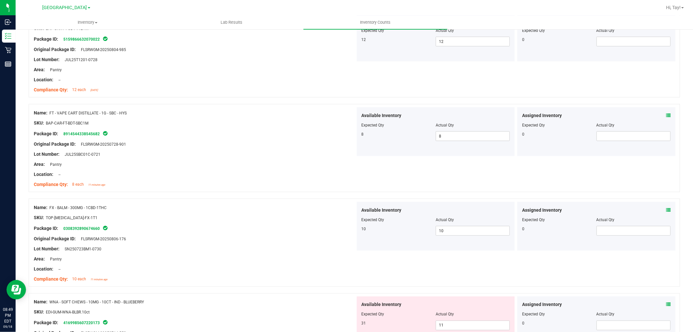
click at [309, 239] on div "Original Package ID: FLSRWGM-20250806-176" at bounding box center [195, 238] width 322 height 7
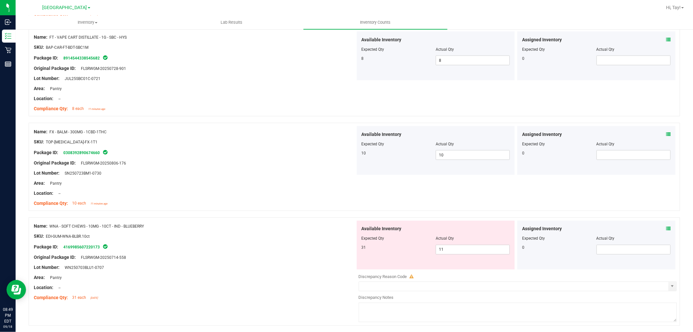
scroll to position [866, 0]
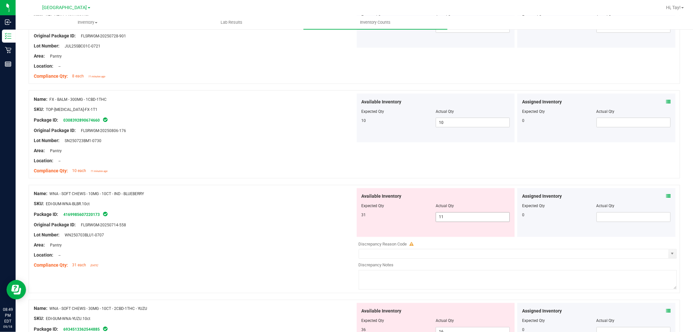
click at [443, 217] on span "11 11" at bounding box center [473, 217] width 74 height 10
click at [443, 217] on input "11" at bounding box center [472, 216] width 73 height 9
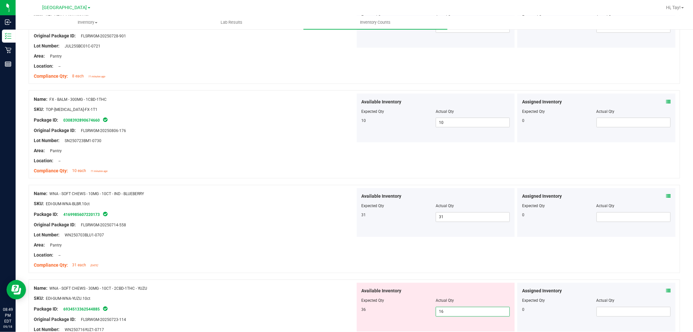
click at [442, 309] on span "16 16" at bounding box center [473, 312] width 74 height 10
click at [442, 309] on input "16" at bounding box center [472, 311] width 73 height 9
click at [442, 310] on input "163" at bounding box center [472, 311] width 73 height 9
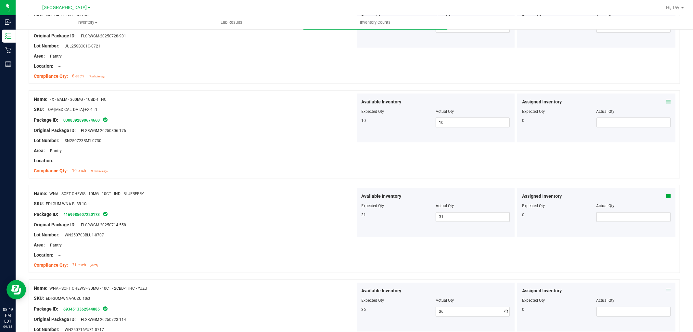
click at [298, 302] on div at bounding box center [195, 303] width 322 height 3
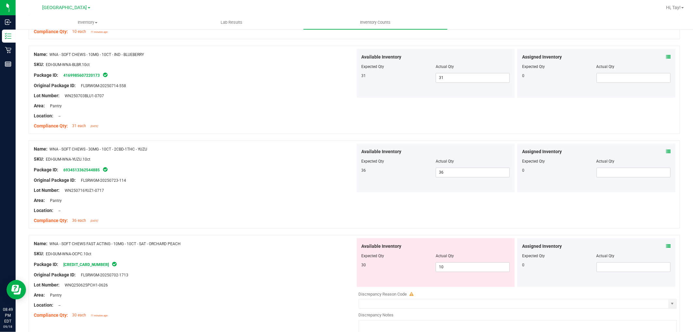
scroll to position [1011, 0]
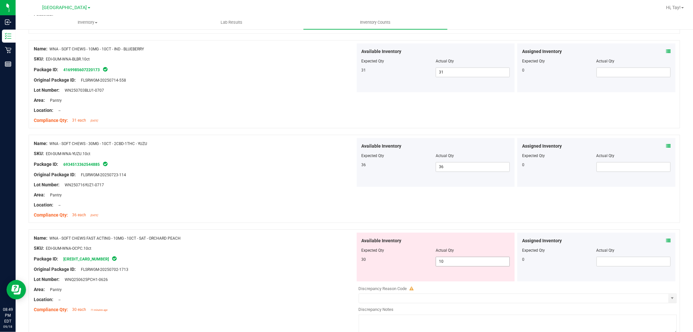
click at [437, 261] on span "10 10" at bounding box center [473, 262] width 74 height 10
click at [437, 261] on input "10" at bounding box center [472, 261] width 73 height 9
click at [277, 265] on div at bounding box center [195, 264] width 322 height 3
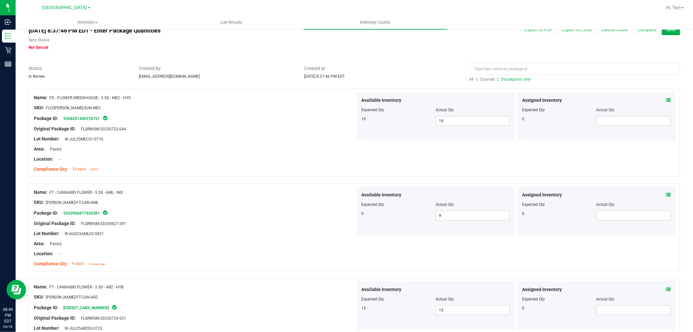
scroll to position [0, 0]
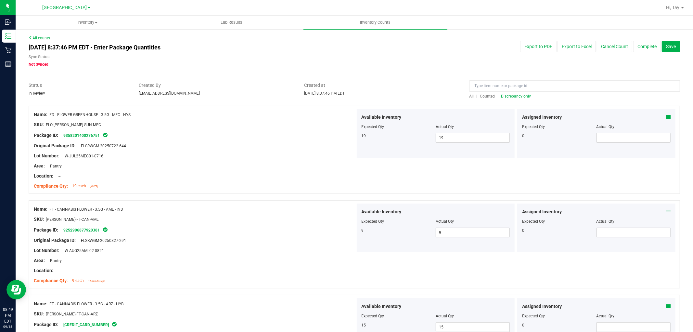
click at [513, 94] on span "Discrepancy only" at bounding box center [516, 96] width 30 height 5
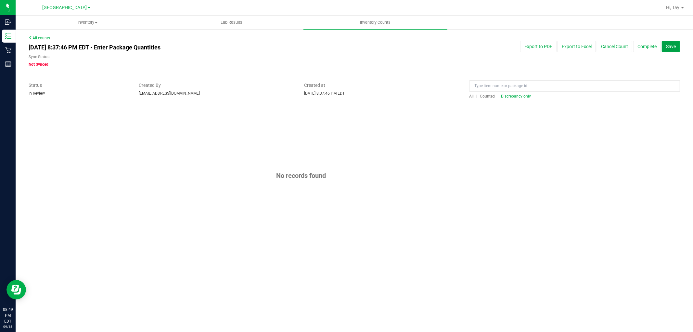
click at [670, 46] on span "Save" at bounding box center [671, 46] width 10 height 5
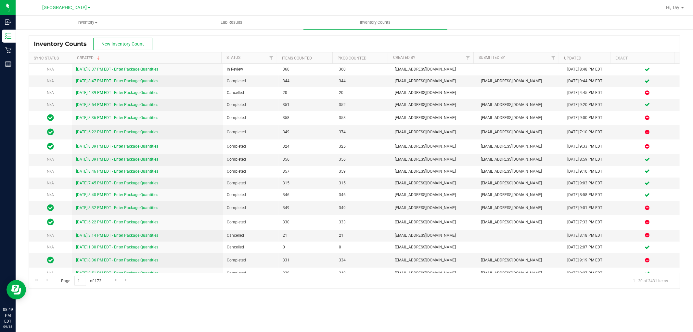
click at [200, 46] on div "Inventory Counts New Inventory Count" at bounding box center [354, 44] width 651 height 16
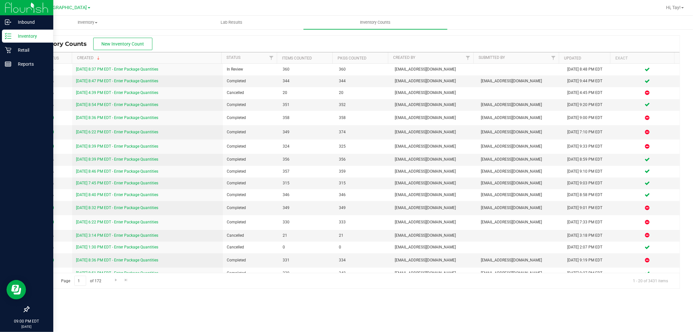
click at [11, 34] on p "Inventory" at bounding box center [30, 36] width 39 height 8
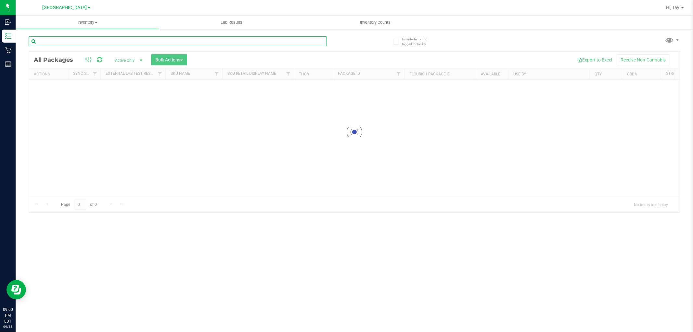
click at [98, 40] on div "Inventory All packages All inventory Waste log Create inventory Lab Results Inv…" at bounding box center [354, 174] width 677 height 316
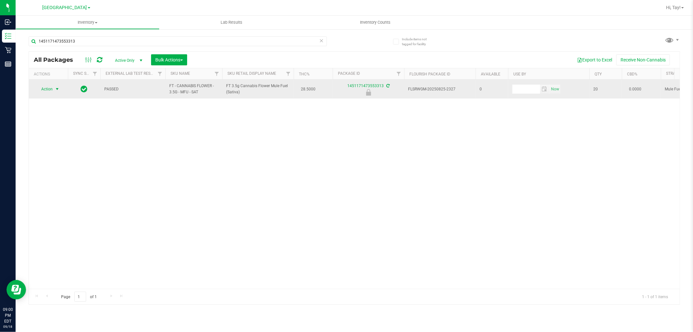
click at [58, 86] on span "select" at bounding box center [57, 88] width 8 height 9
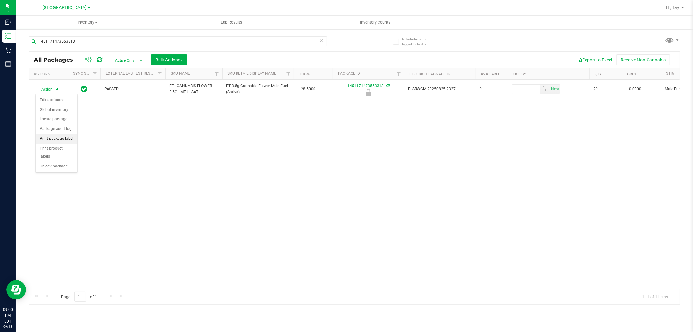
click at [71, 141] on li "Print package label" at bounding box center [57, 139] width 42 height 10
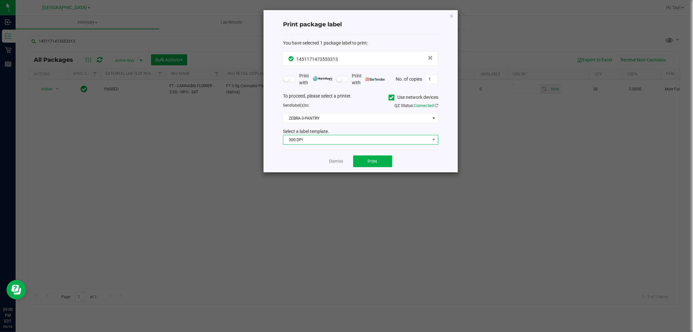
click at [330, 137] on span "300 DPI" at bounding box center [356, 139] width 147 height 9
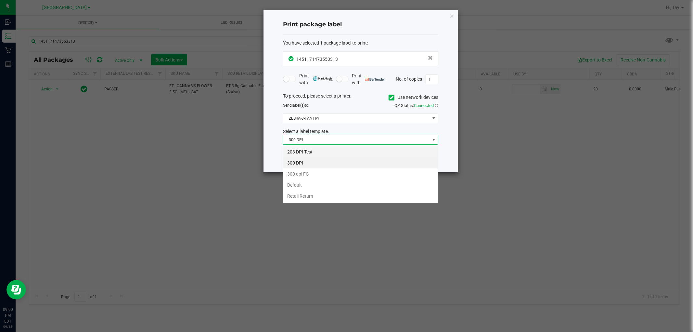
scroll to position [10, 155]
click at [325, 149] on li "203 DPI Test" at bounding box center [360, 151] width 155 height 11
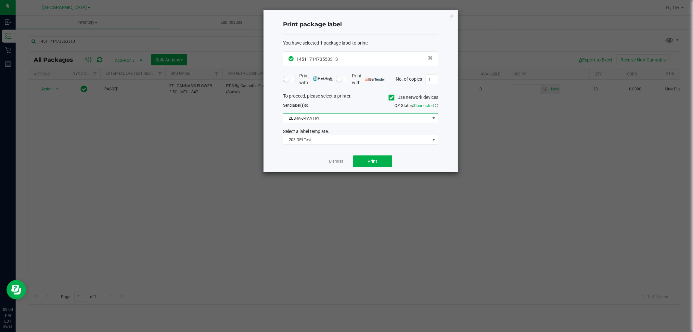
click at [333, 121] on span "ZEBRA-3-PANTRY" at bounding box center [356, 118] width 147 height 9
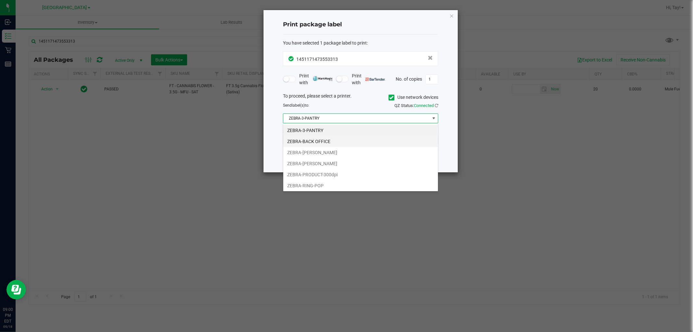
click at [333, 144] on li "ZEBRA-BACK OFFICE" at bounding box center [360, 141] width 155 height 11
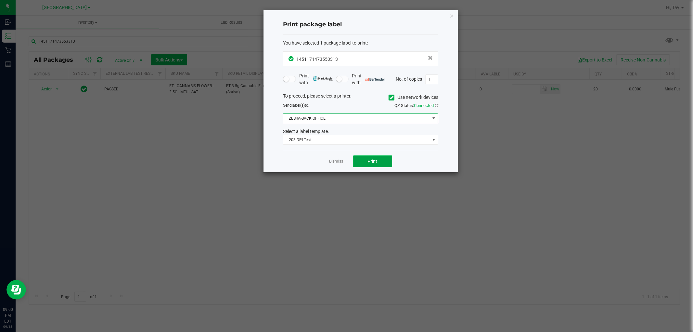
click at [361, 162] on button "Print" at bounding box center [372, 161] width 39 height 12
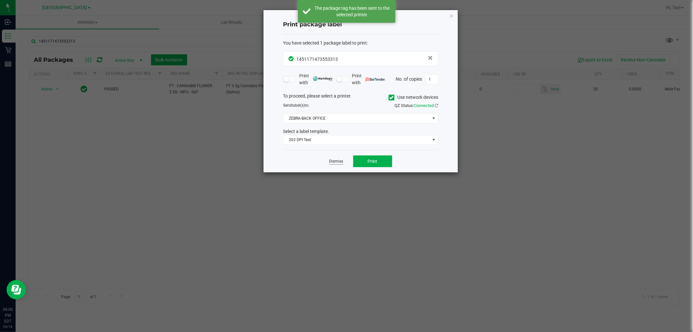
click at [338, 161] on link "Dismiss" at bounding box center [336, 162] width 14 height 6
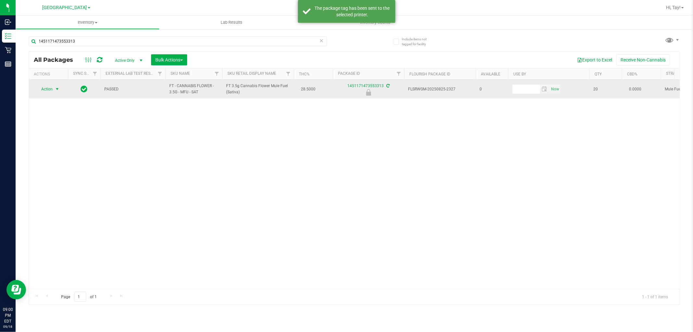
click at [50, 92] on span "Action" at bounding box center [44, 88] width 18 height 9
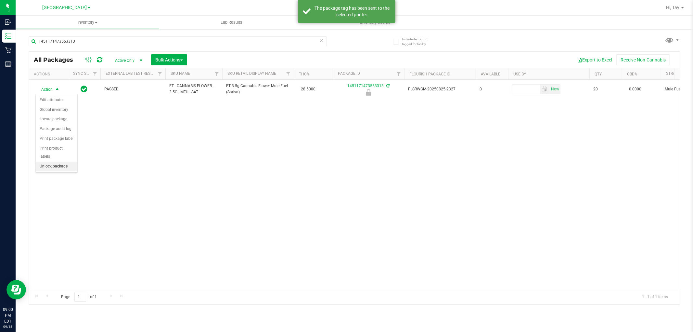
click at [57, 164] on li "Unlock package" at bounding box center [57, 166] width 42 height 10
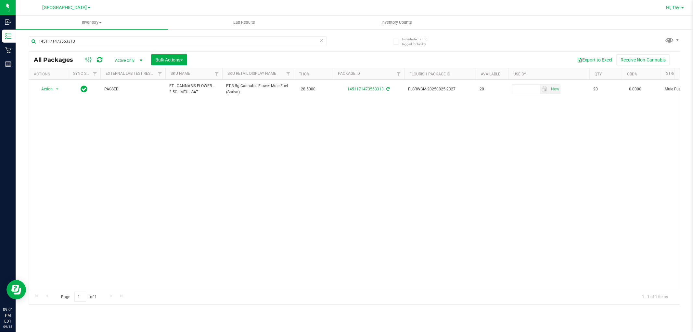
click at [677, 5] on span "Hi, Tay!" at bounding box center [673, 7] width 15 height 5
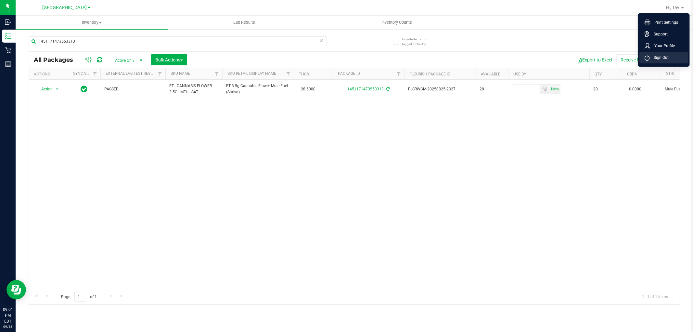
click at [668, 54] on span "Sign Out" at bounding box center [659, 57] width 19 height 6
